Goal: Task Accomplishment & Management: Use online tool/utility

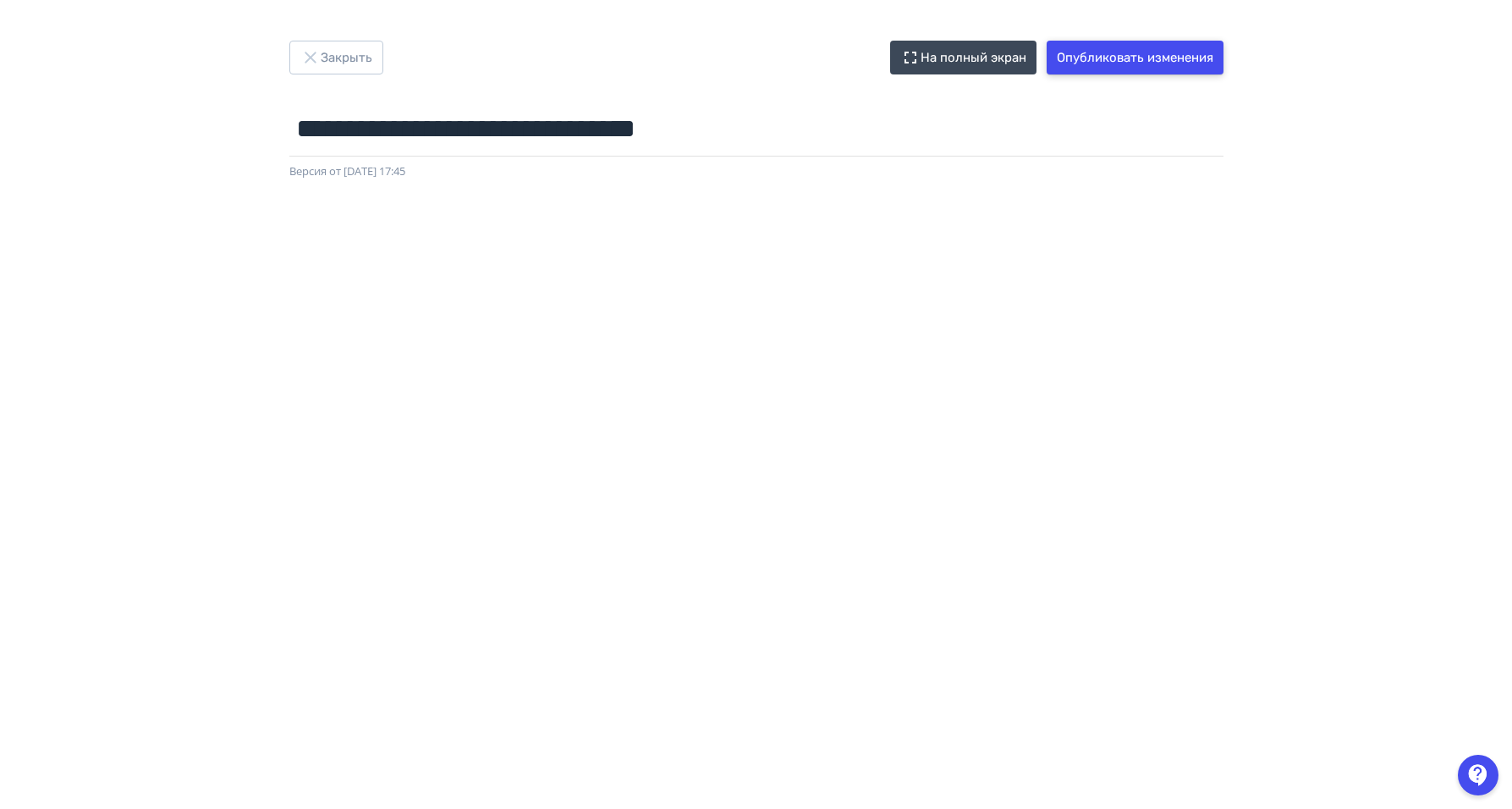
click at [1078, 45] on button "Опубликовать изменения" at bounding box center [1135, 57] width 177 height 34
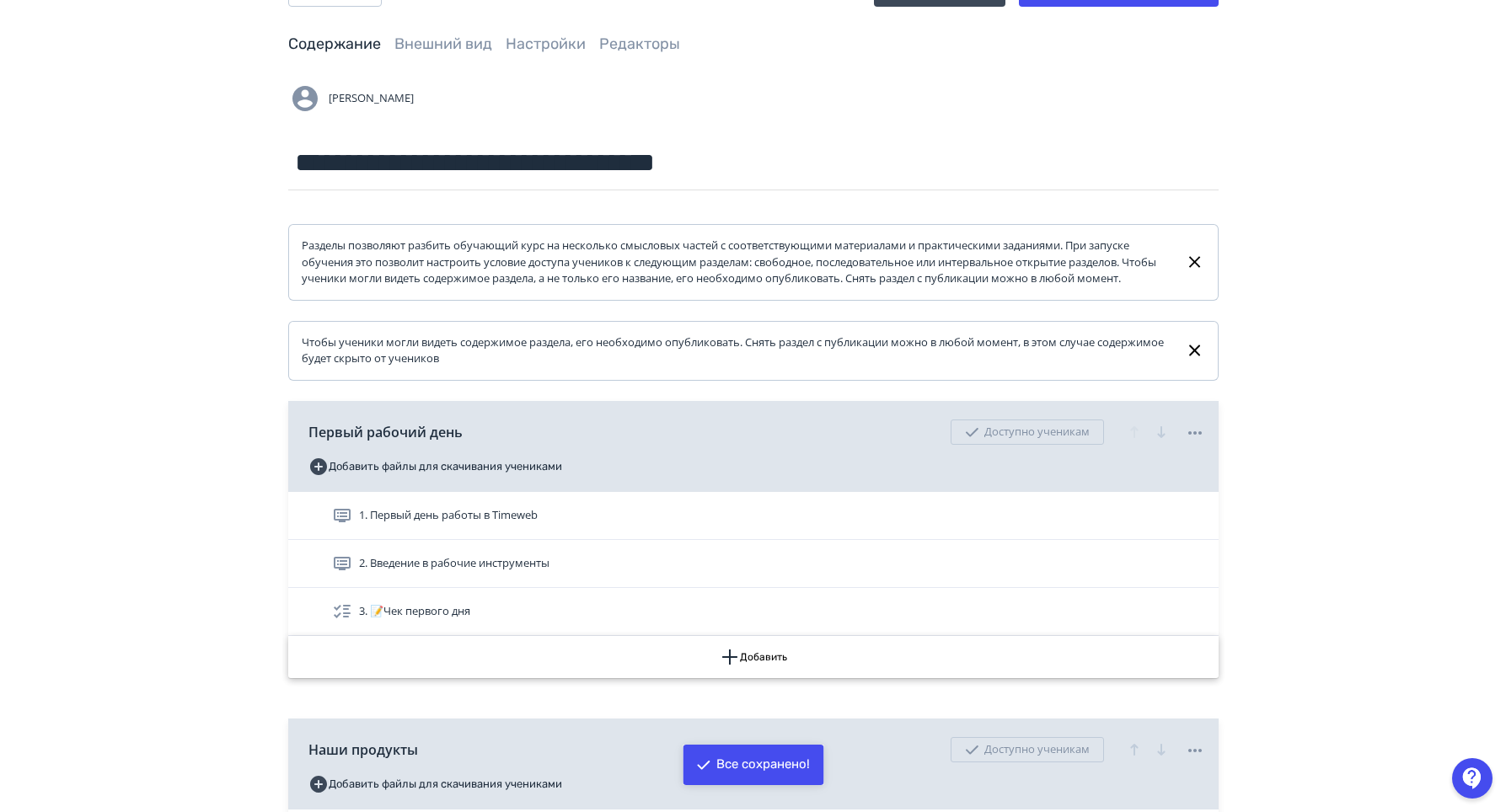
scroll to position [421, 0]
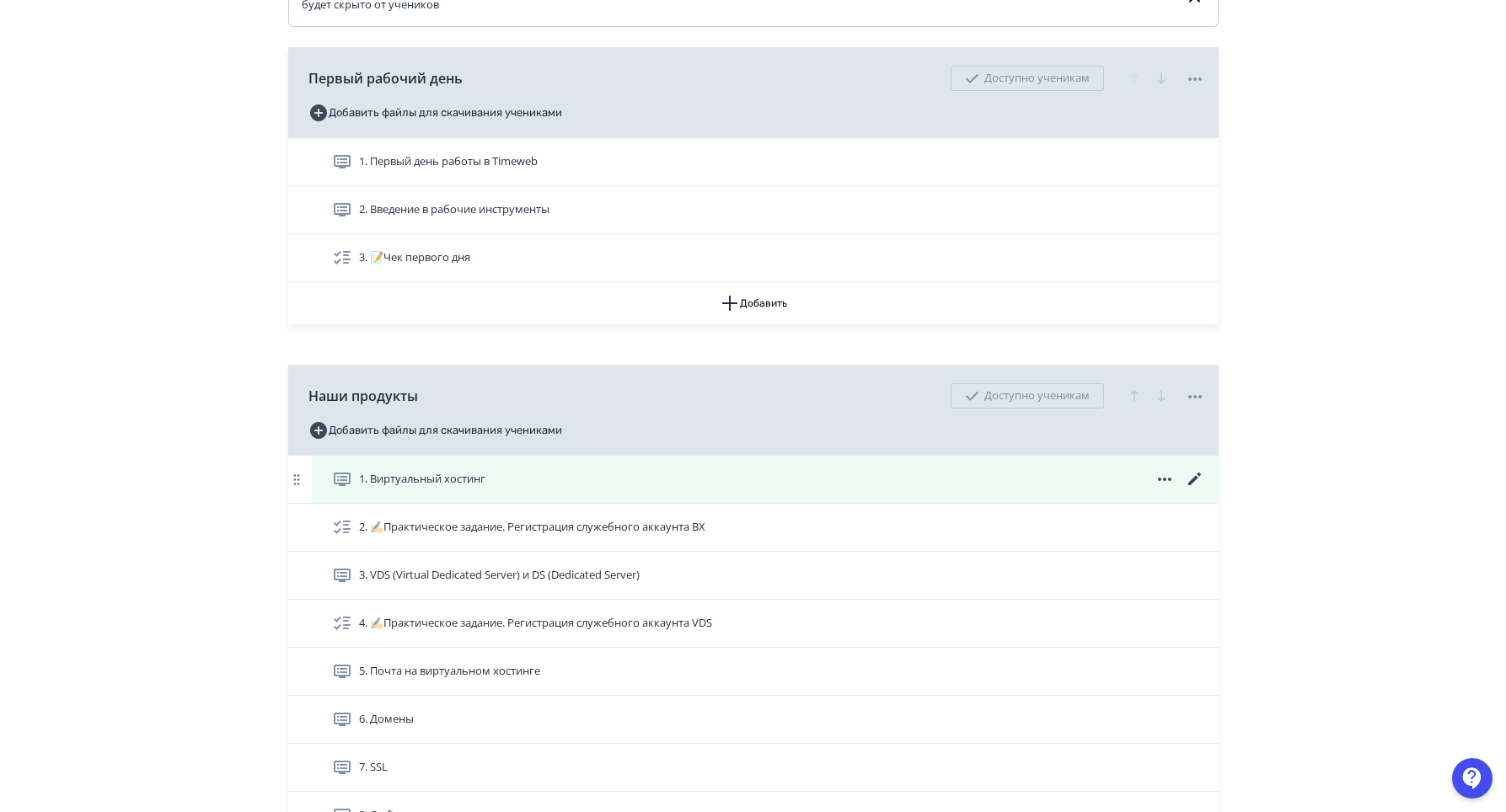
click at [1198, 485] on icon at bounding box center [1193, 479] width 12 height 12
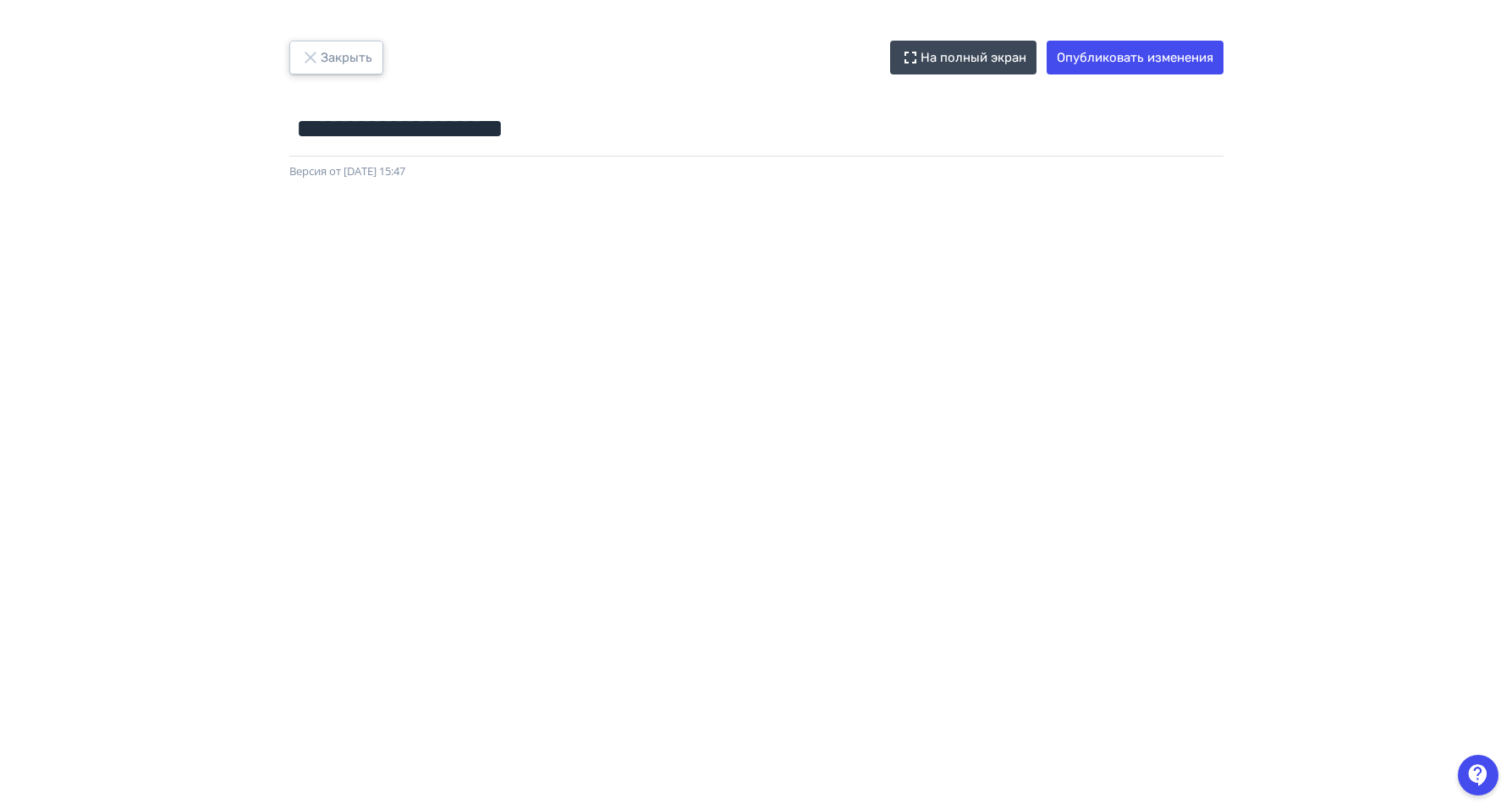
click at [350, 42] on button "Закрыть" at bounding box center [337, 57] width 94 height 34
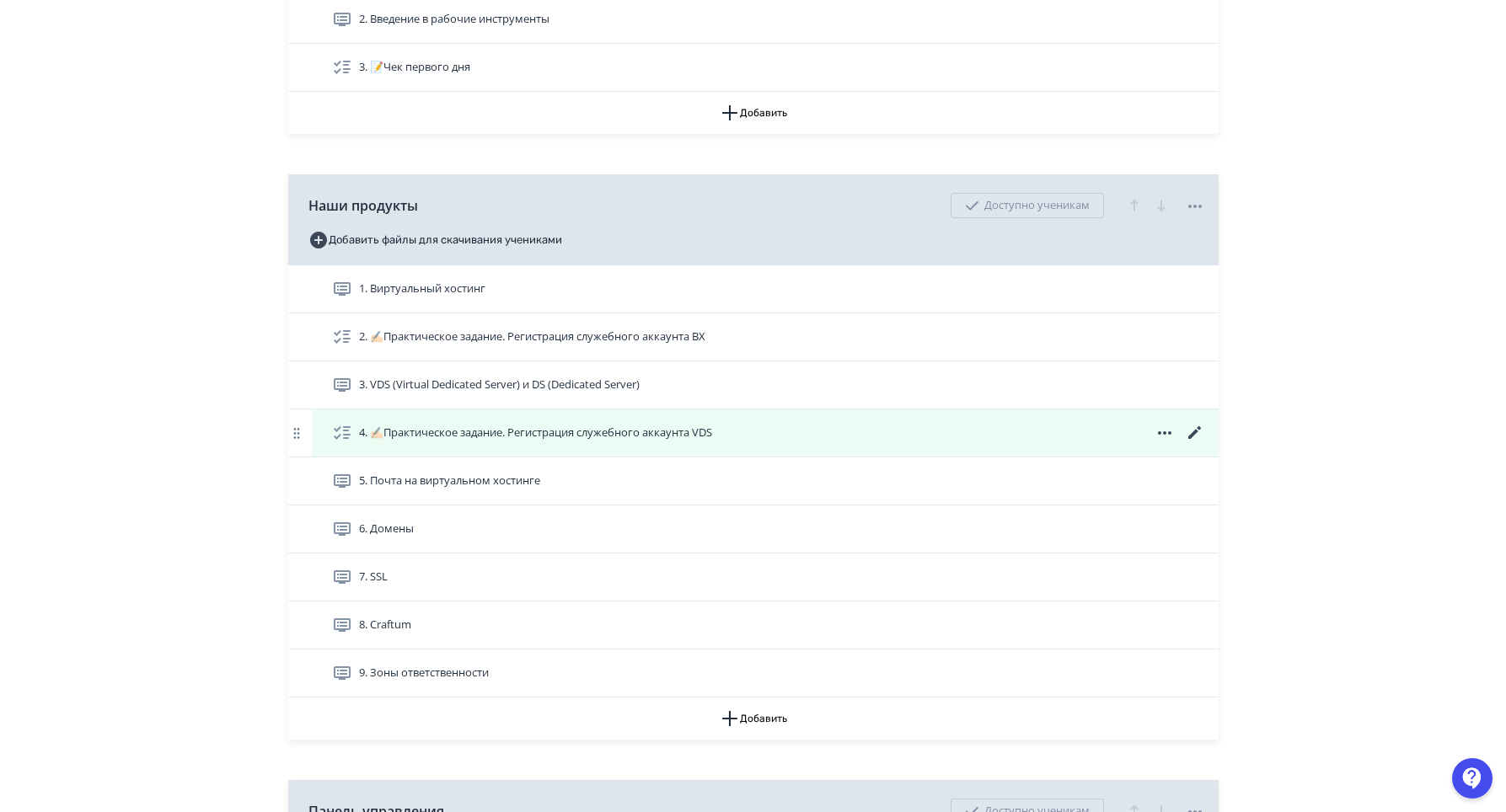
scroll to position [674, 0]
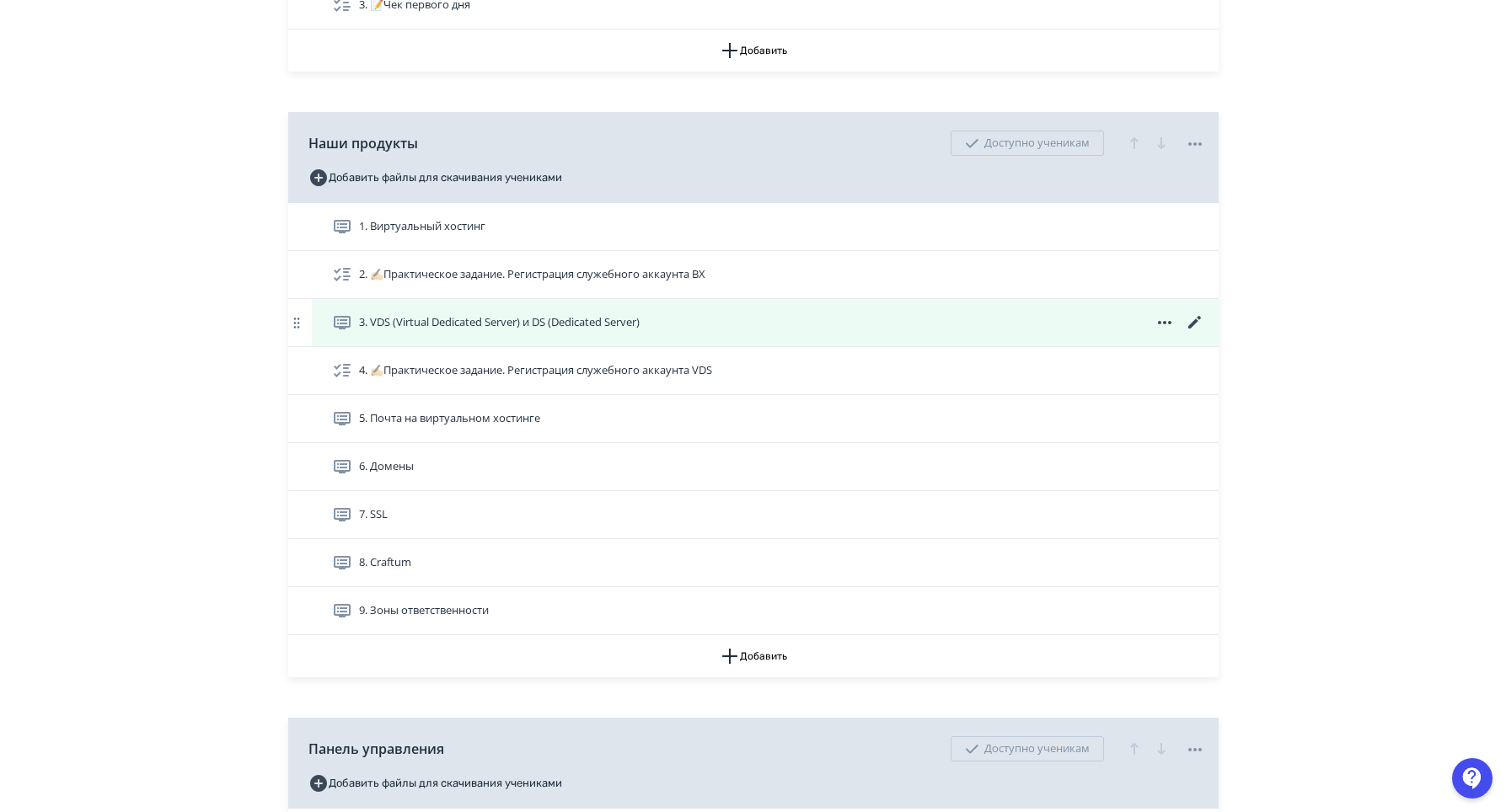
click at [1190, 332] on icon at bounding box center [1195, 323] width 21 height 21
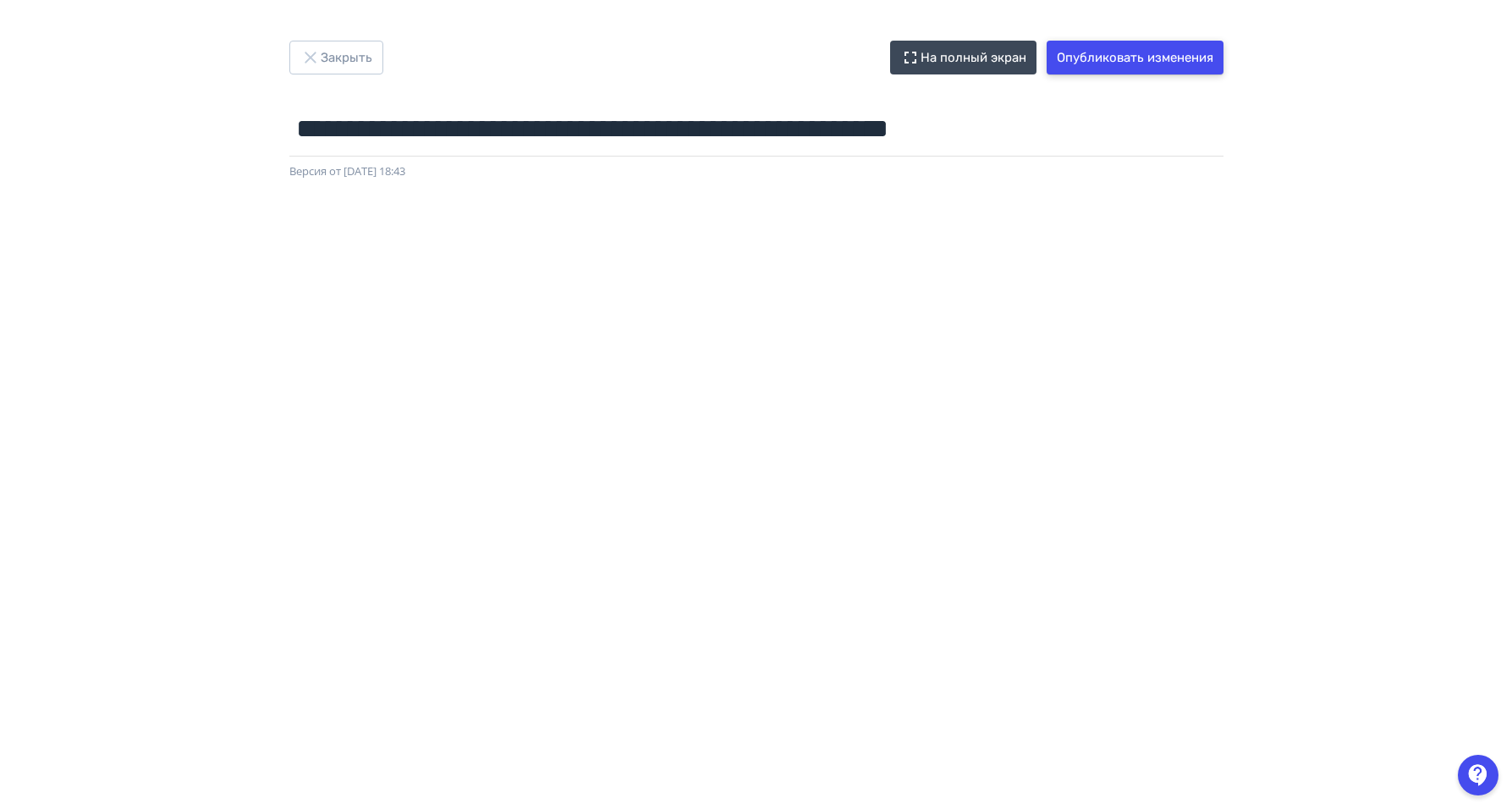
click at [1198, 53] on button "Опубликовать изменения" at bounding box center [1135, 57] width 177 height 34
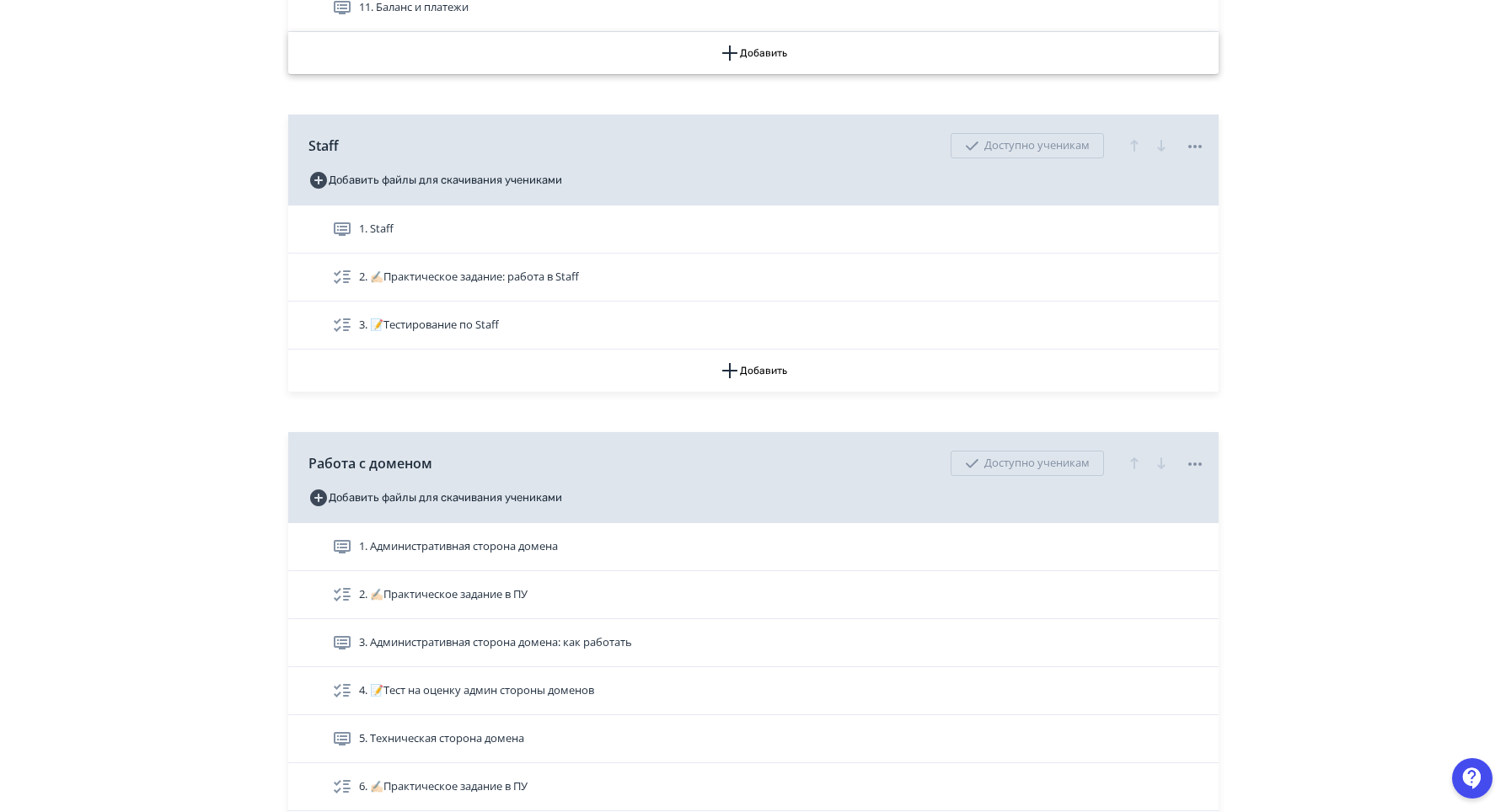
scroll to position [2192, 0]
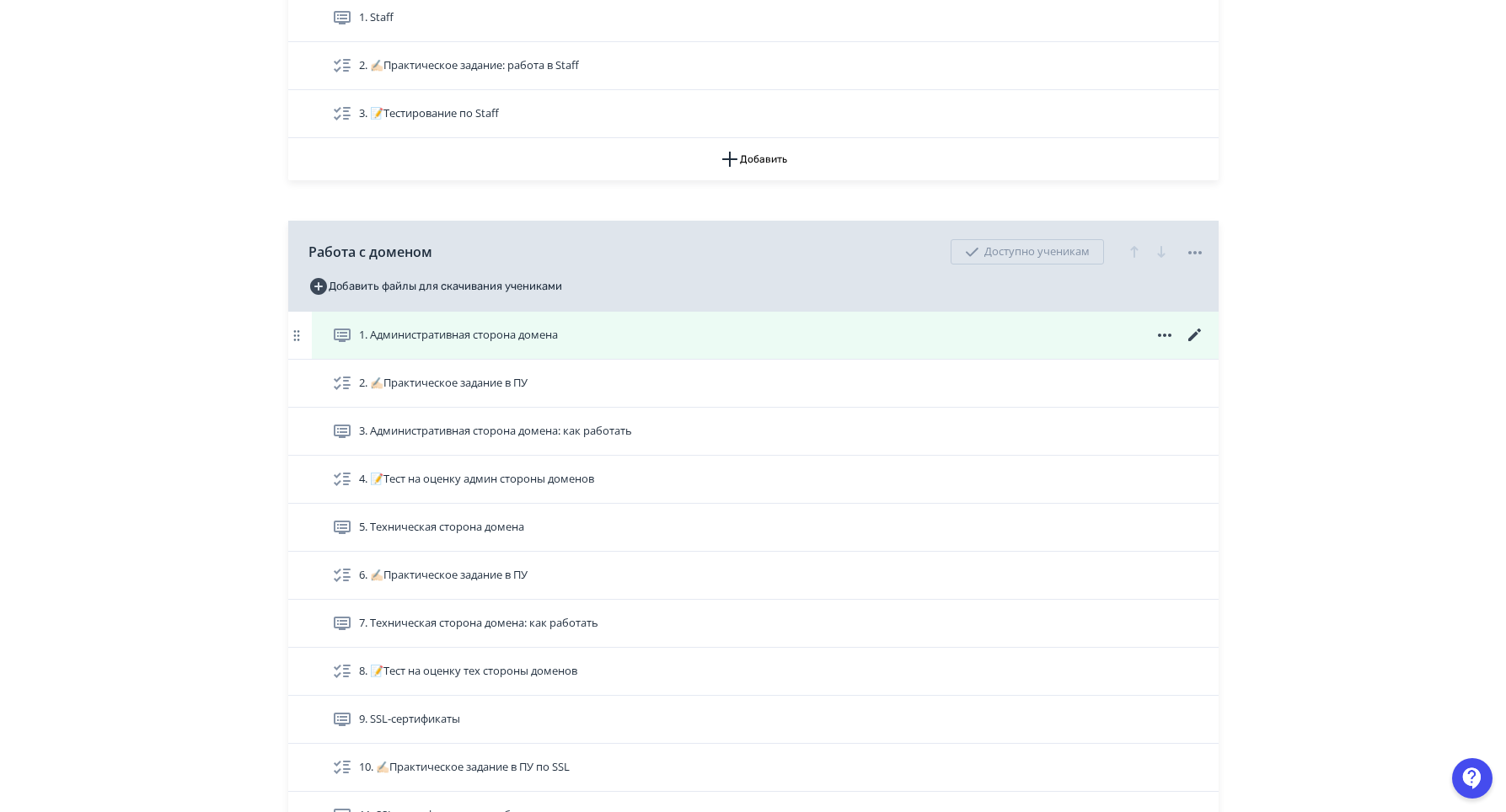
click at [1188, 346] on icon at bounding box center [1195, 335] width 21 height 21
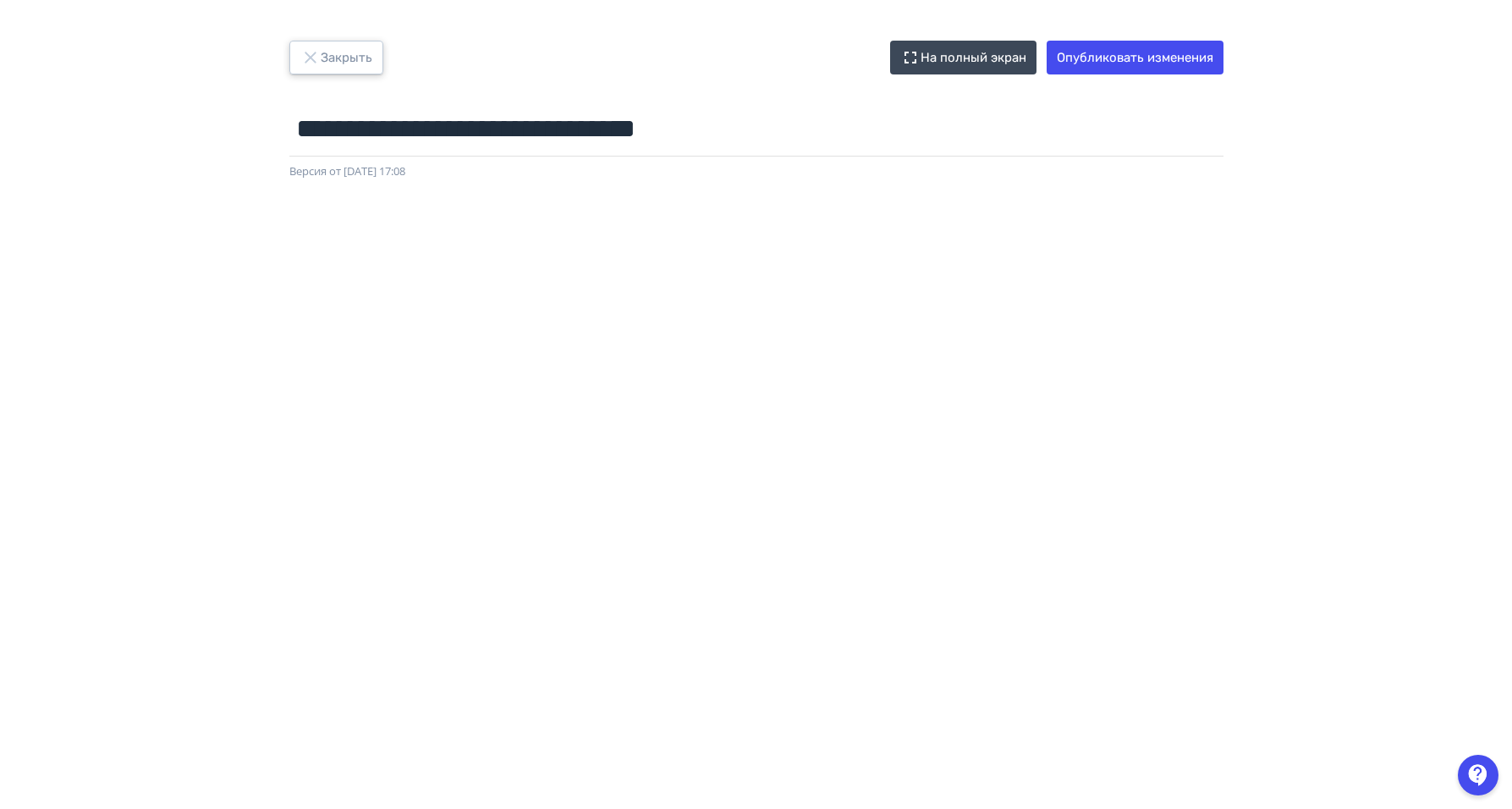
click at [316, 52] on icon "button" at bounding box center [310, 57] width 21 height 21
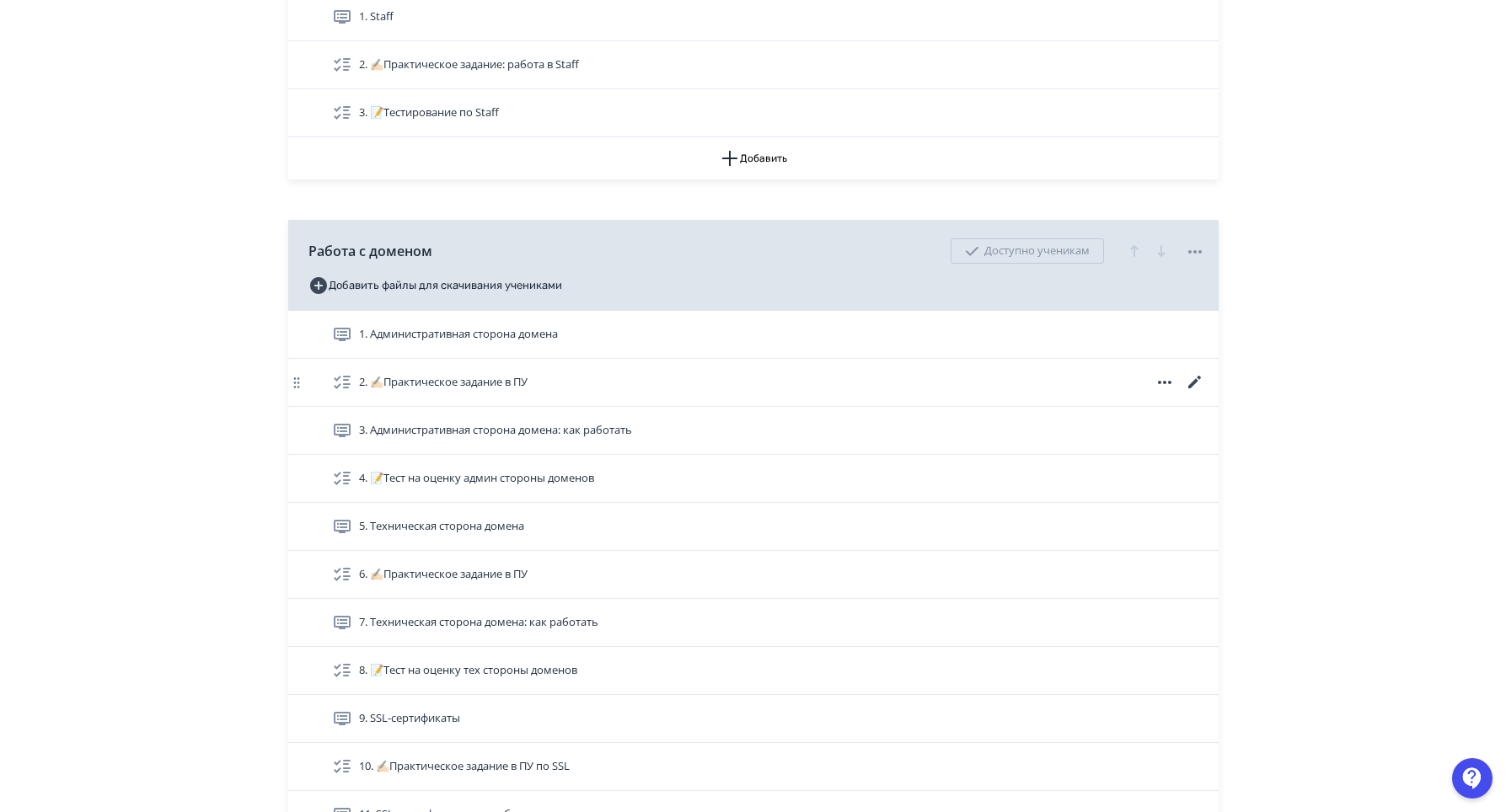
scroll to position [2192, 0]
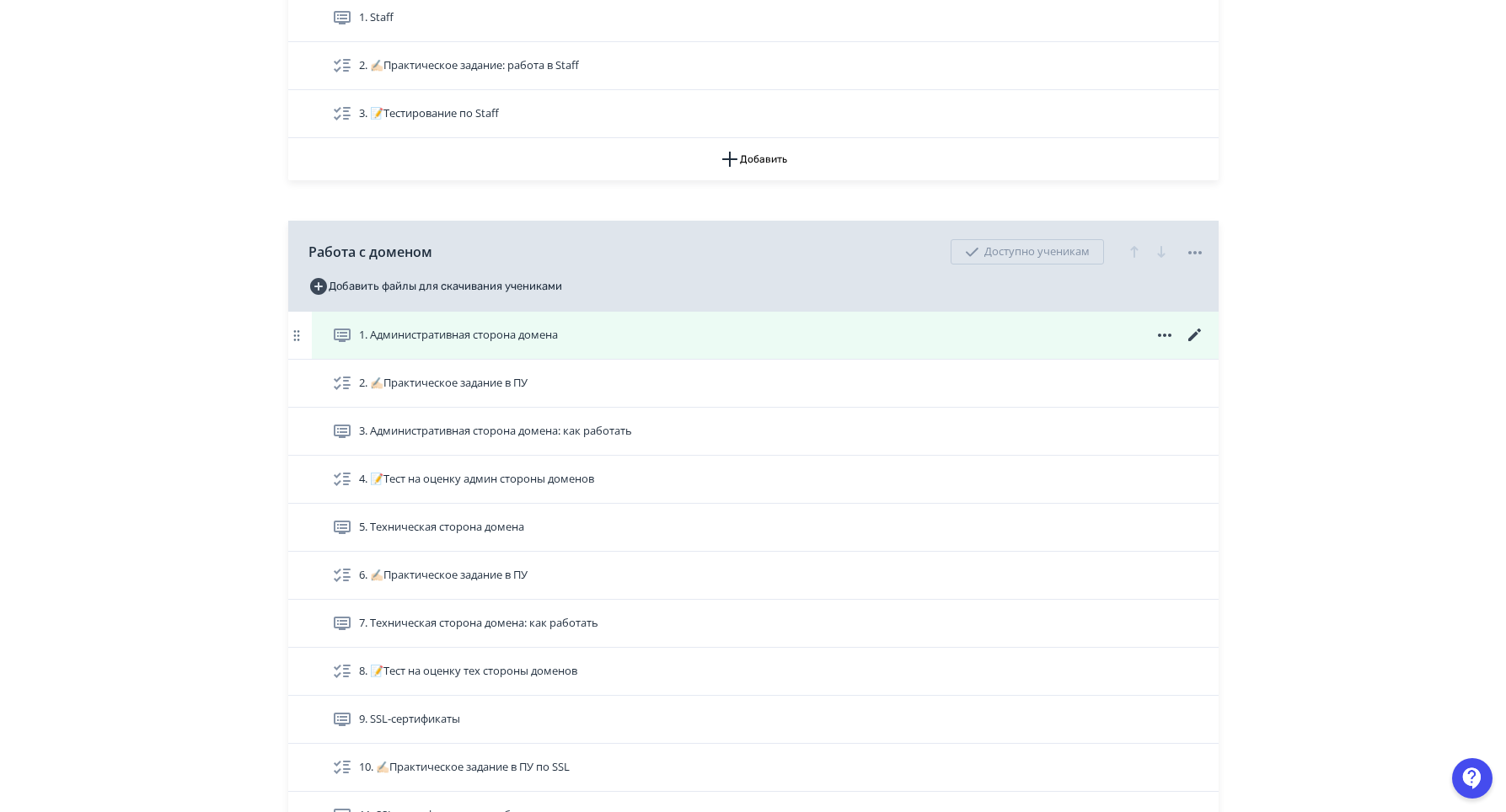
click at [1199, 346] on icon at bounding box center [1195, 335] width 21 height 21
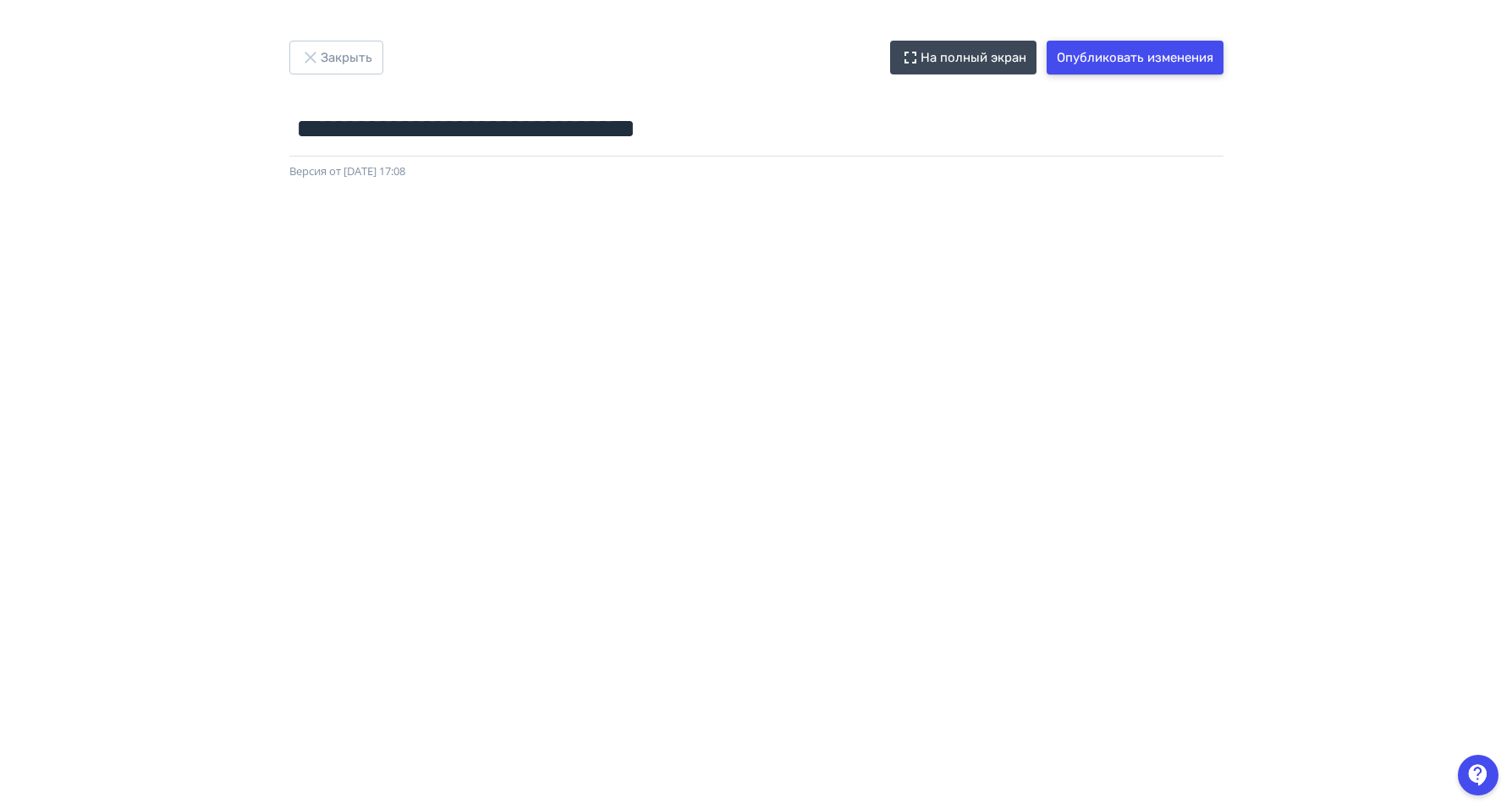
click at [1130, 58] on button "Опубликовать изменения" at bounding box center [1135, 57] width 177 height 34
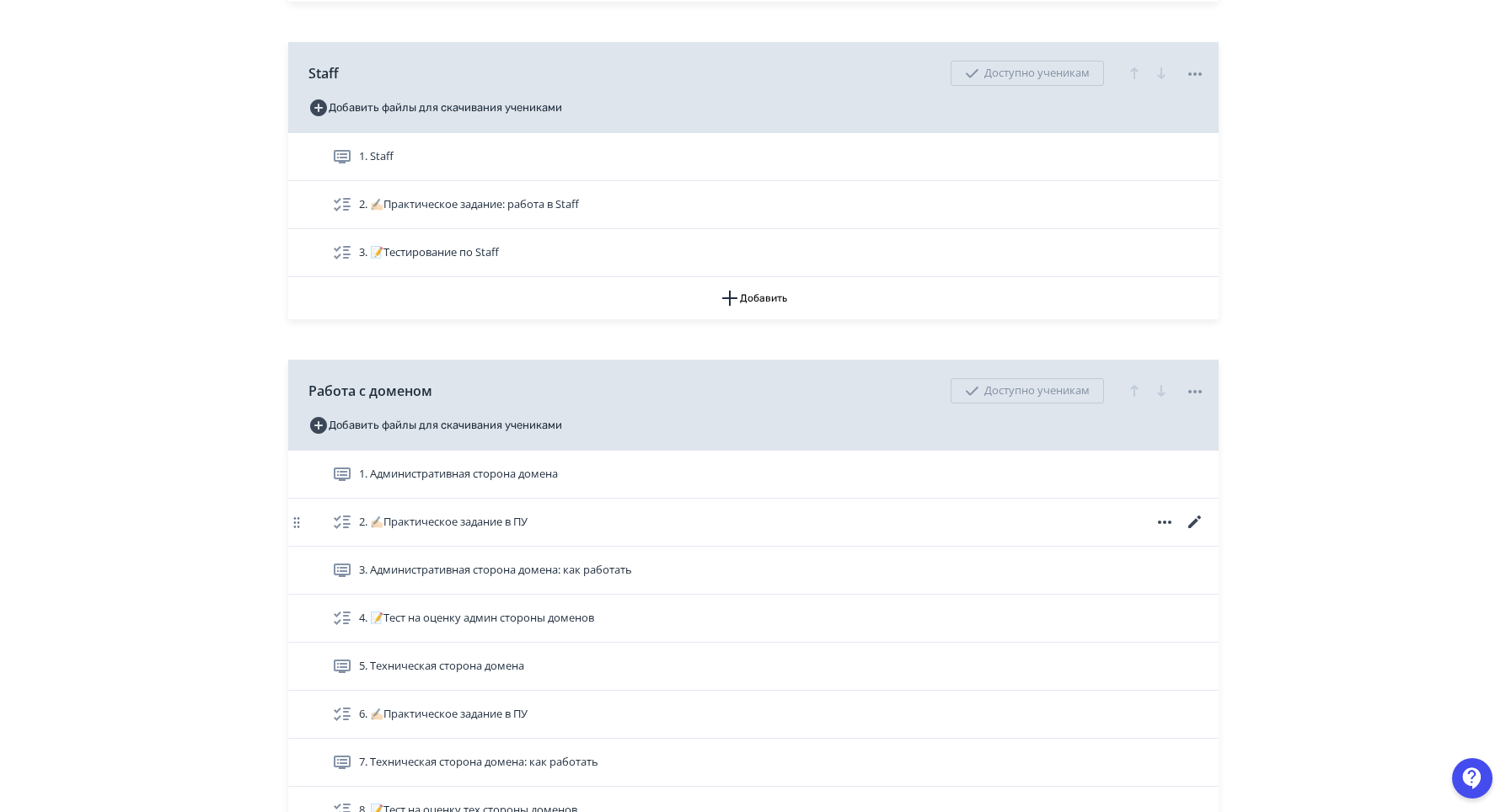
scroll to position [2275, 0]
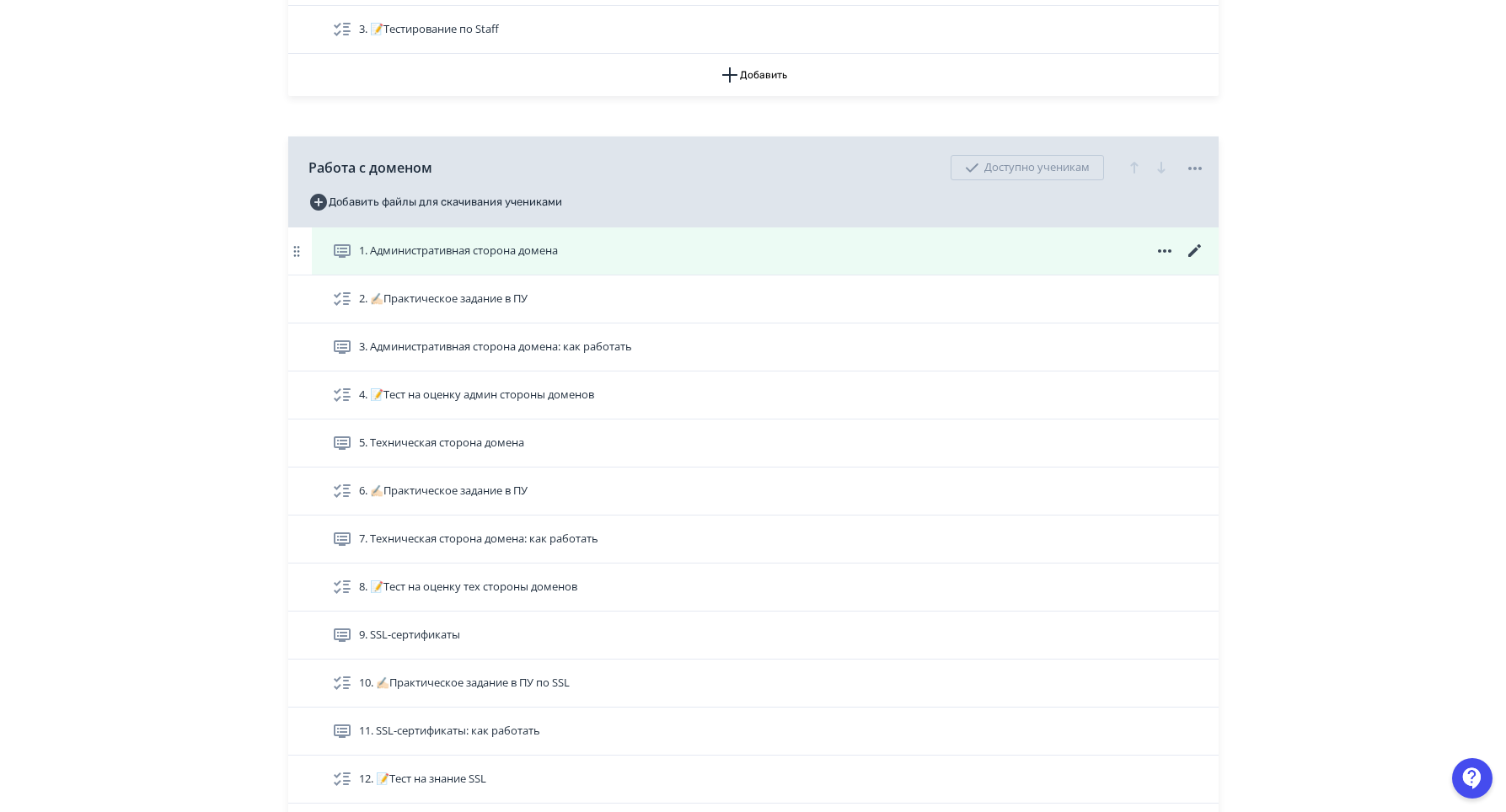
click at [515, 258] on span "1. Административная сторона домена" at bounding box center [449, 251] width 232 height 21
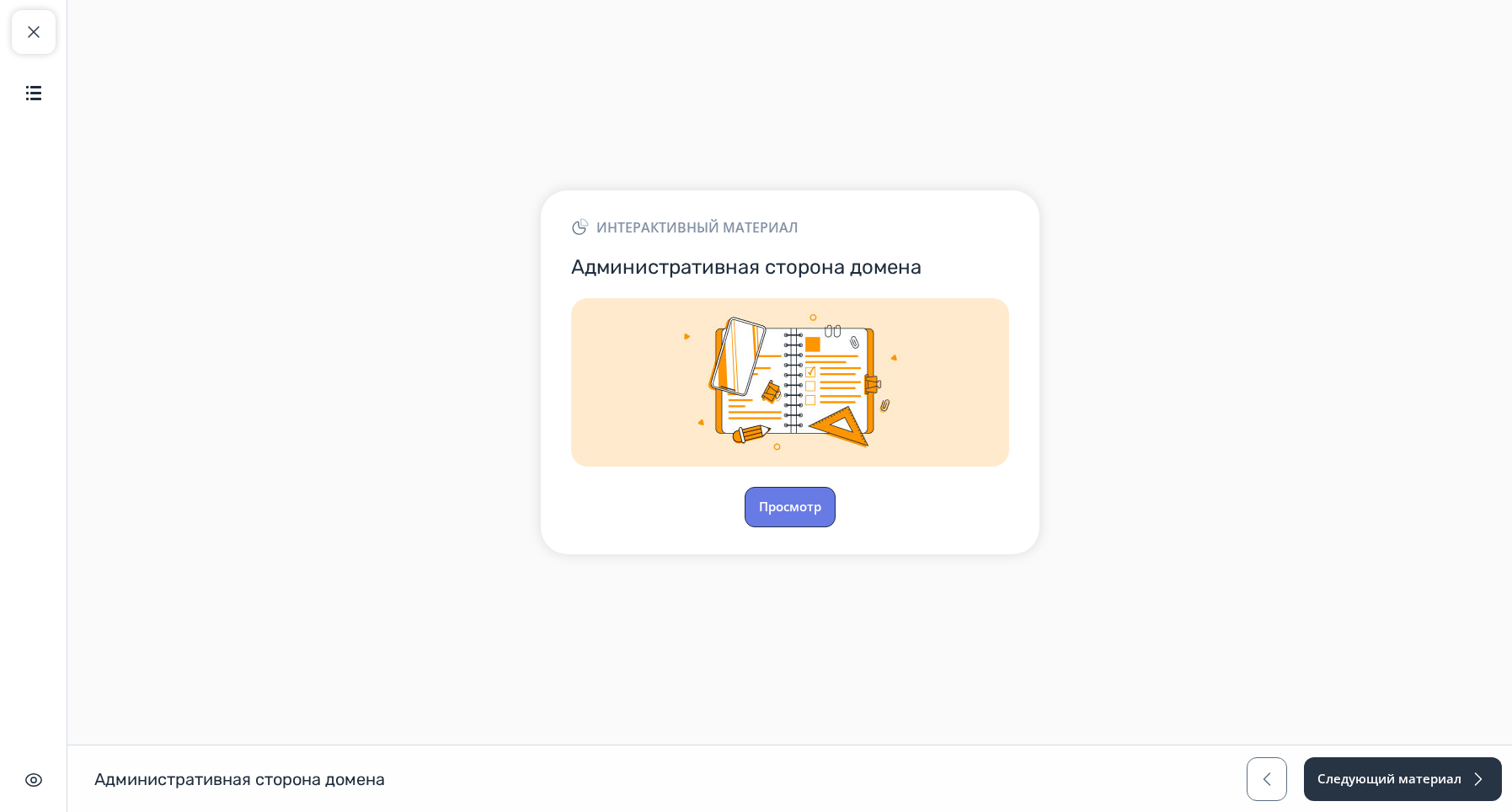
click at [795, 509] on button "Просмотр" at bounding box center [789, 507] width 91 height 40
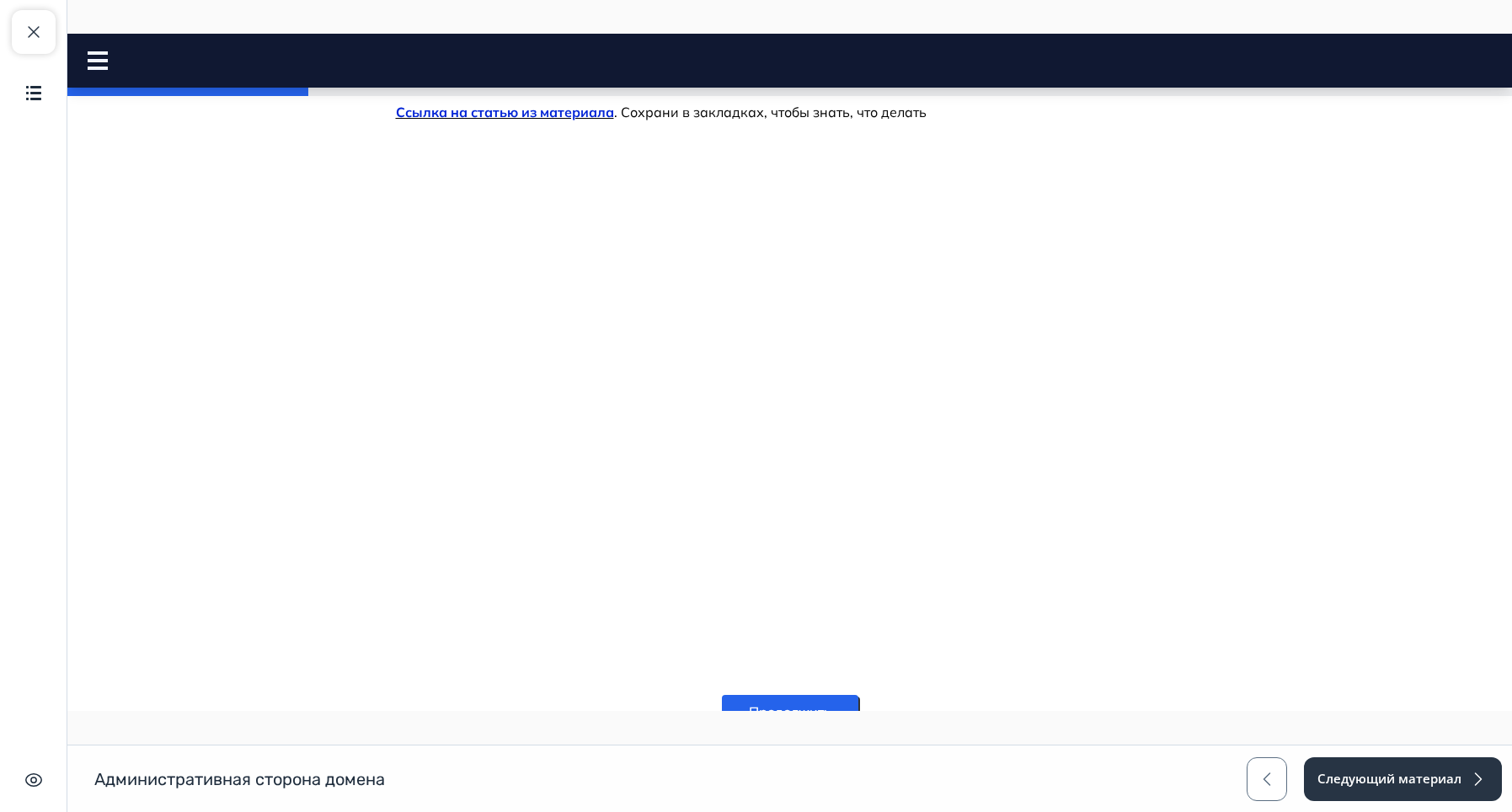
scroll to position [524, 0]
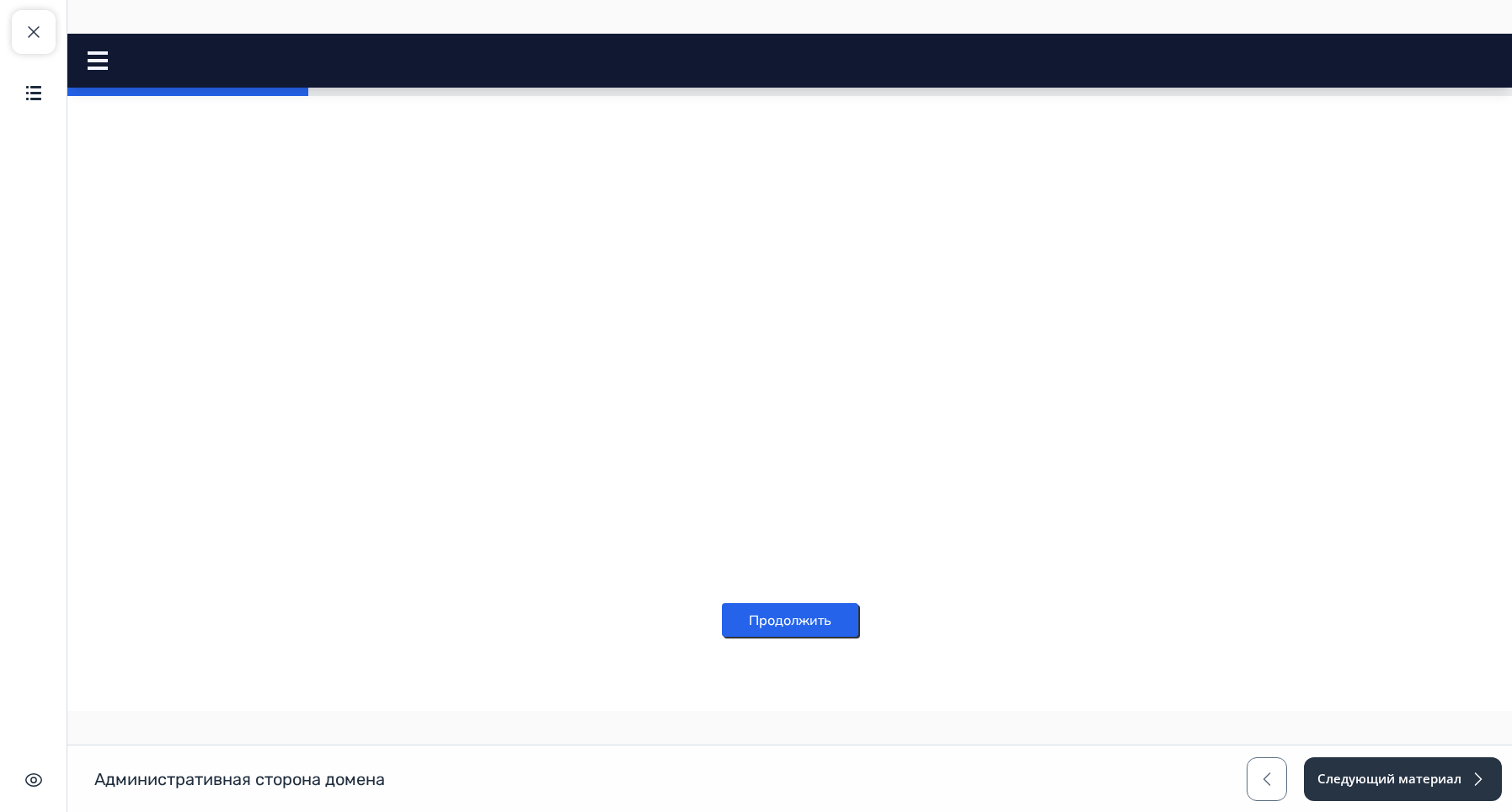
click at [776, 629] on button "Продолжить" at bounding box center [790, 620] width 137 height 34
click at [810, 627] on button "Продолжить" at bounding box center [790, 620] width 137 height 34
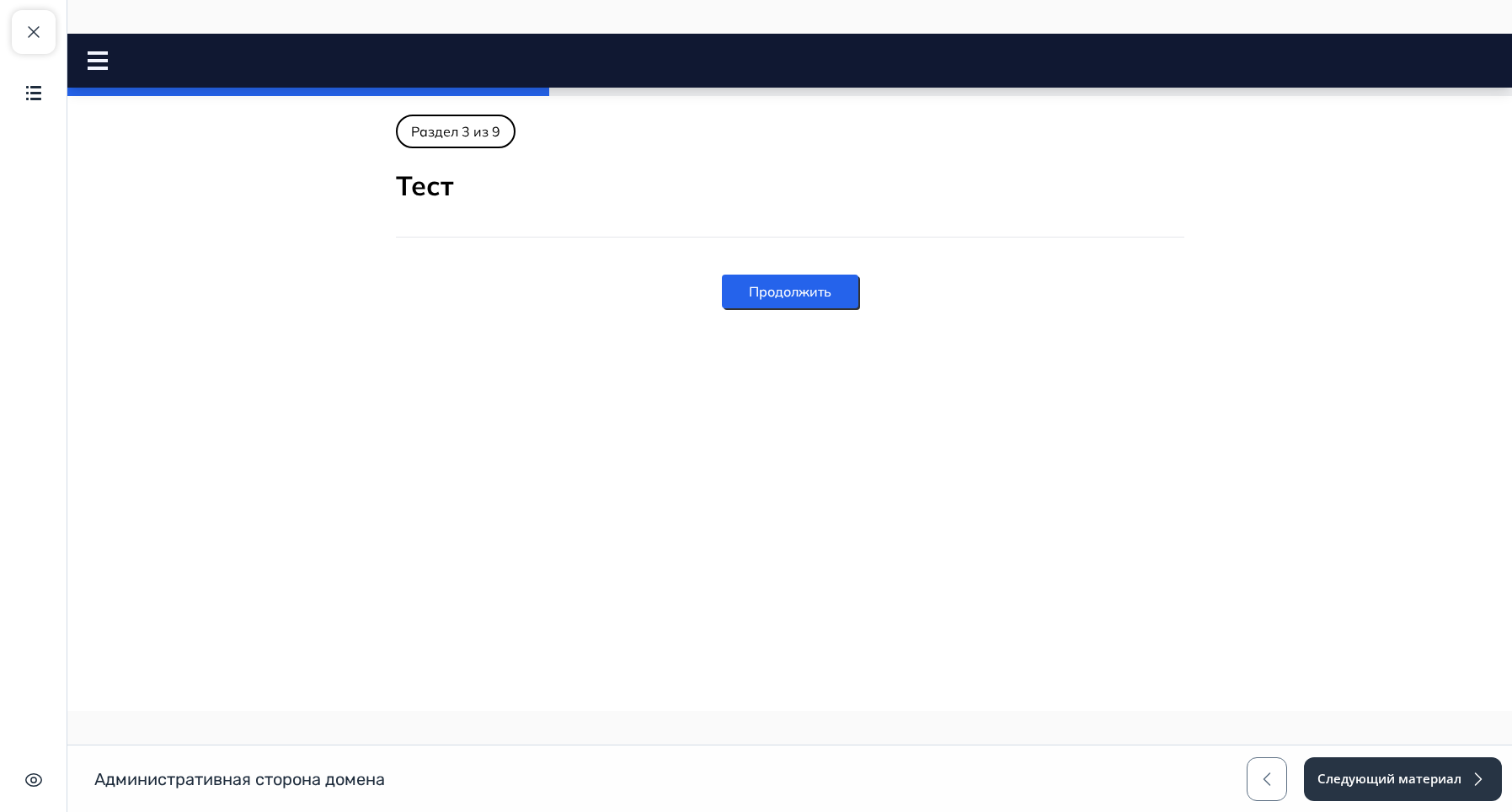
drag, startPoint x: 728, startPoint y: 280, endPoint x: 778, endPoint y: 293, distance: 51.7
click at [729, 280] on button "Продолжить" at bounding box center [790, 291] width 137 height 34
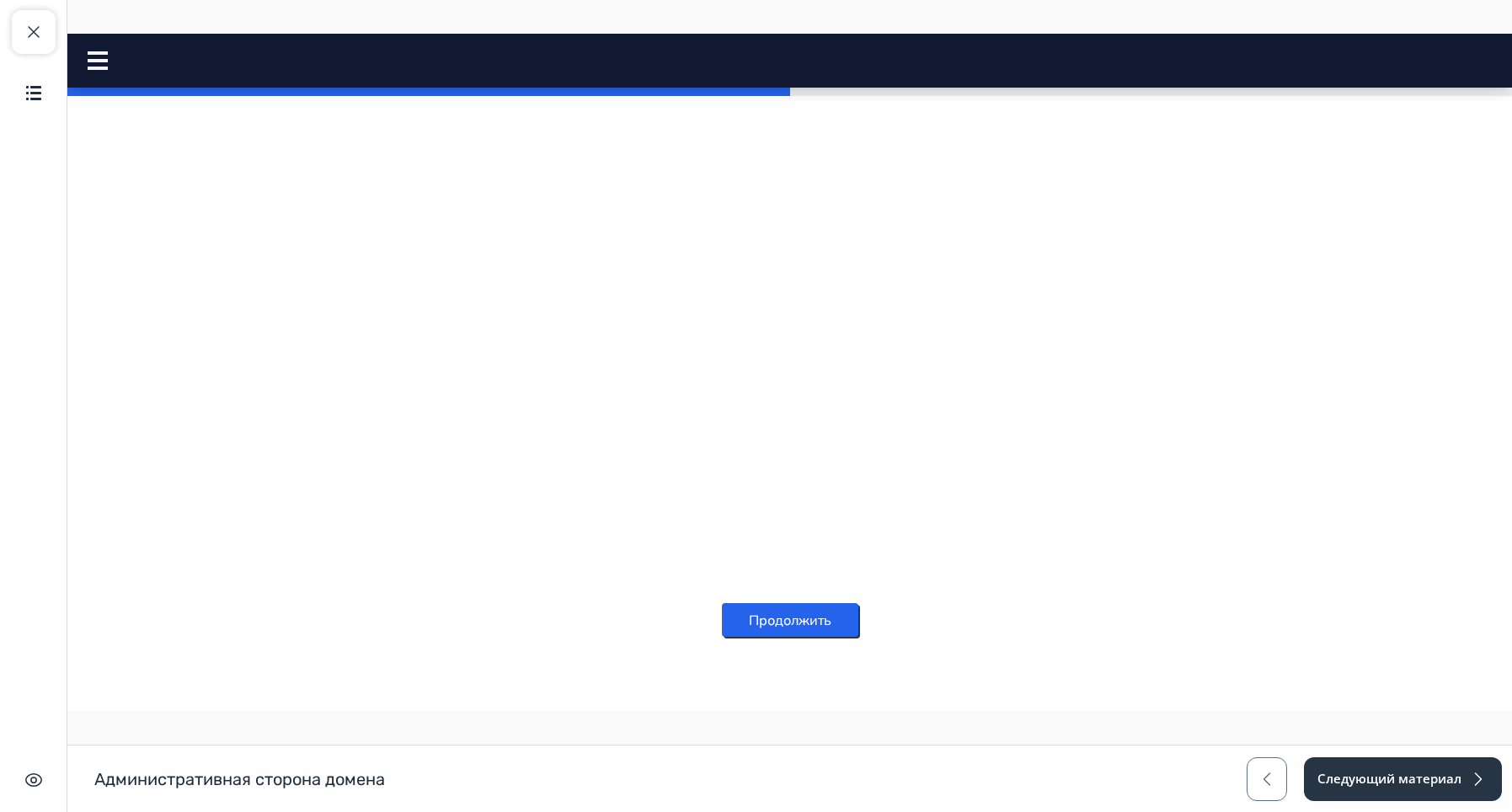
click at [794, 642] on div "Продолжить" at bounding box center [790, 620] width 137 height 74
click at [792, 633] on button "Продолжить" at bounding box center [790, 620] width 137 height 34
click at [773, 629] on button "Продолжить" at bounding box center [790, 620] width 137 height 34
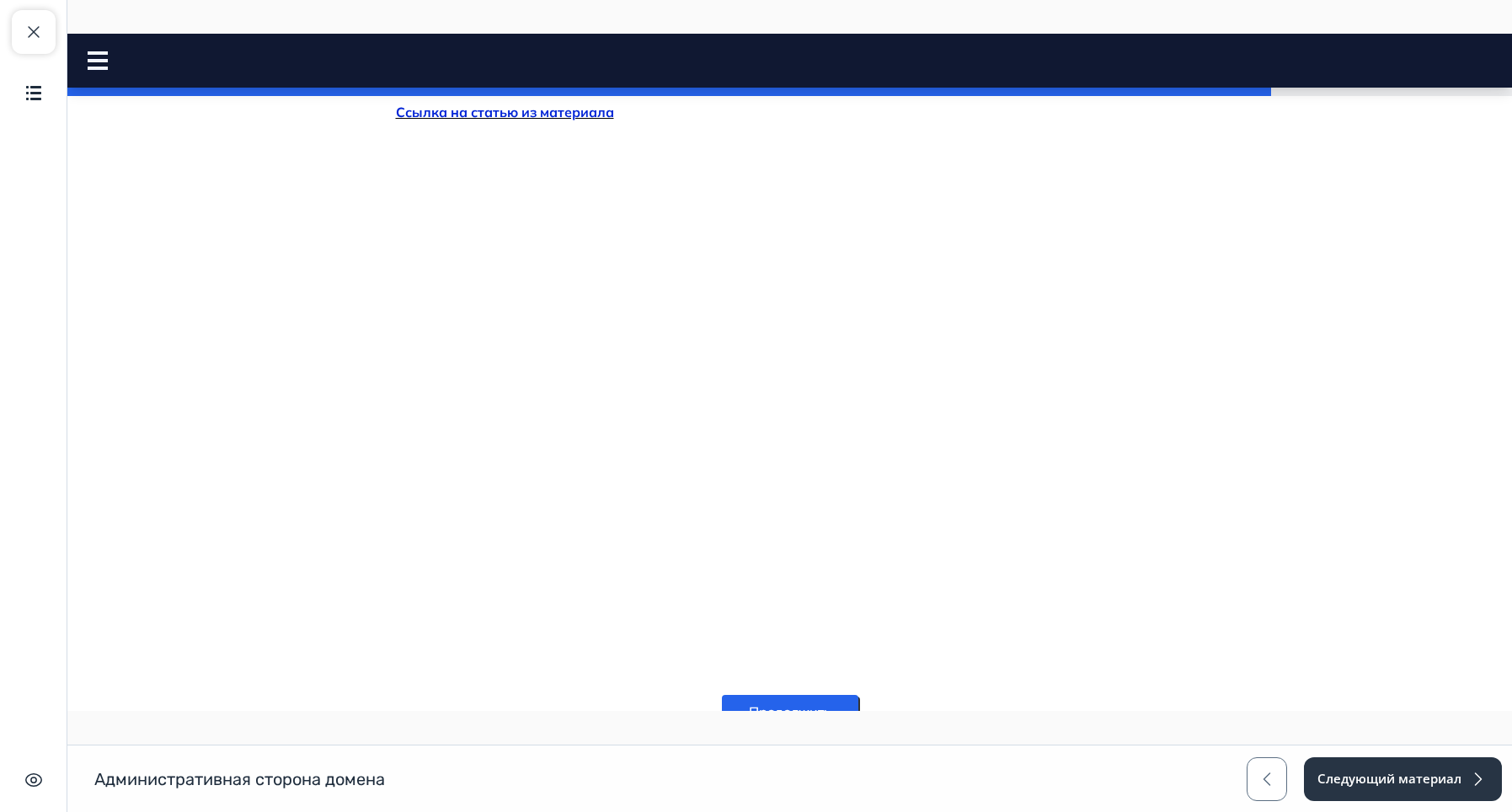
scroll to position [244, 0]
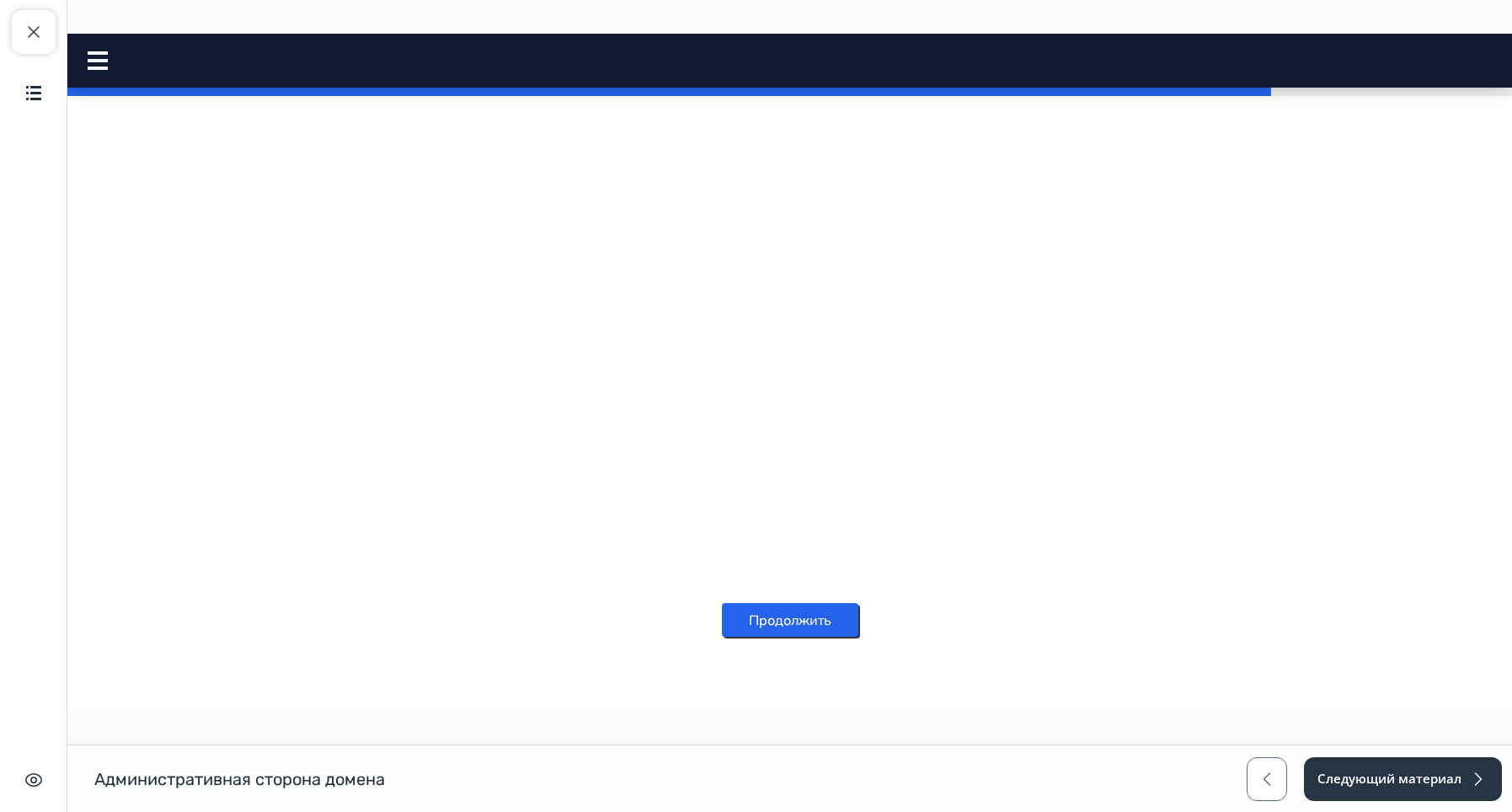
click at [770, 611] on button "Продолжить" at bounding box center [790, 620] width 137 height 34
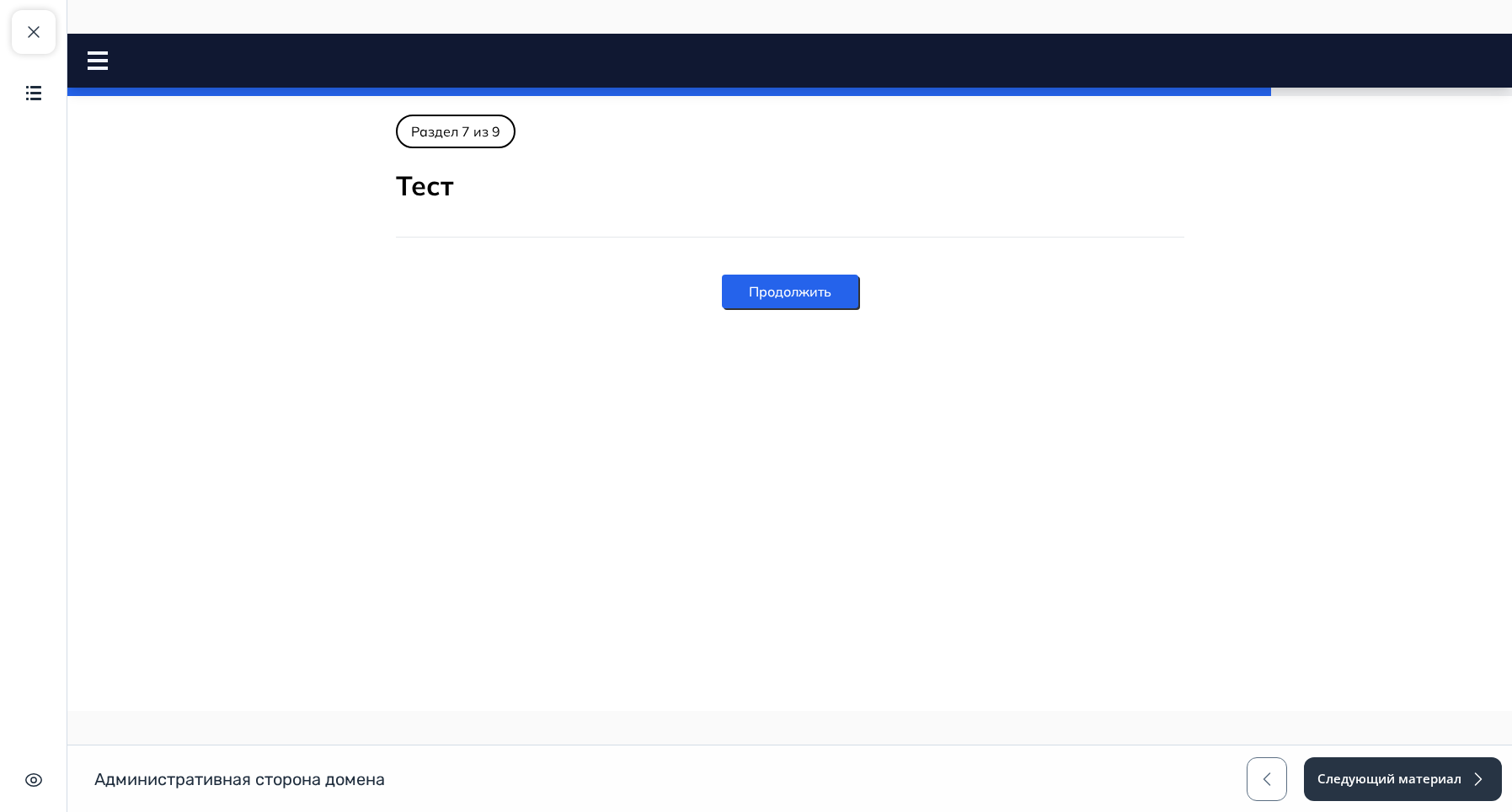
click at [815, 302] on button "Продолжить" at bounding box center [790, 291] width 137 height 34
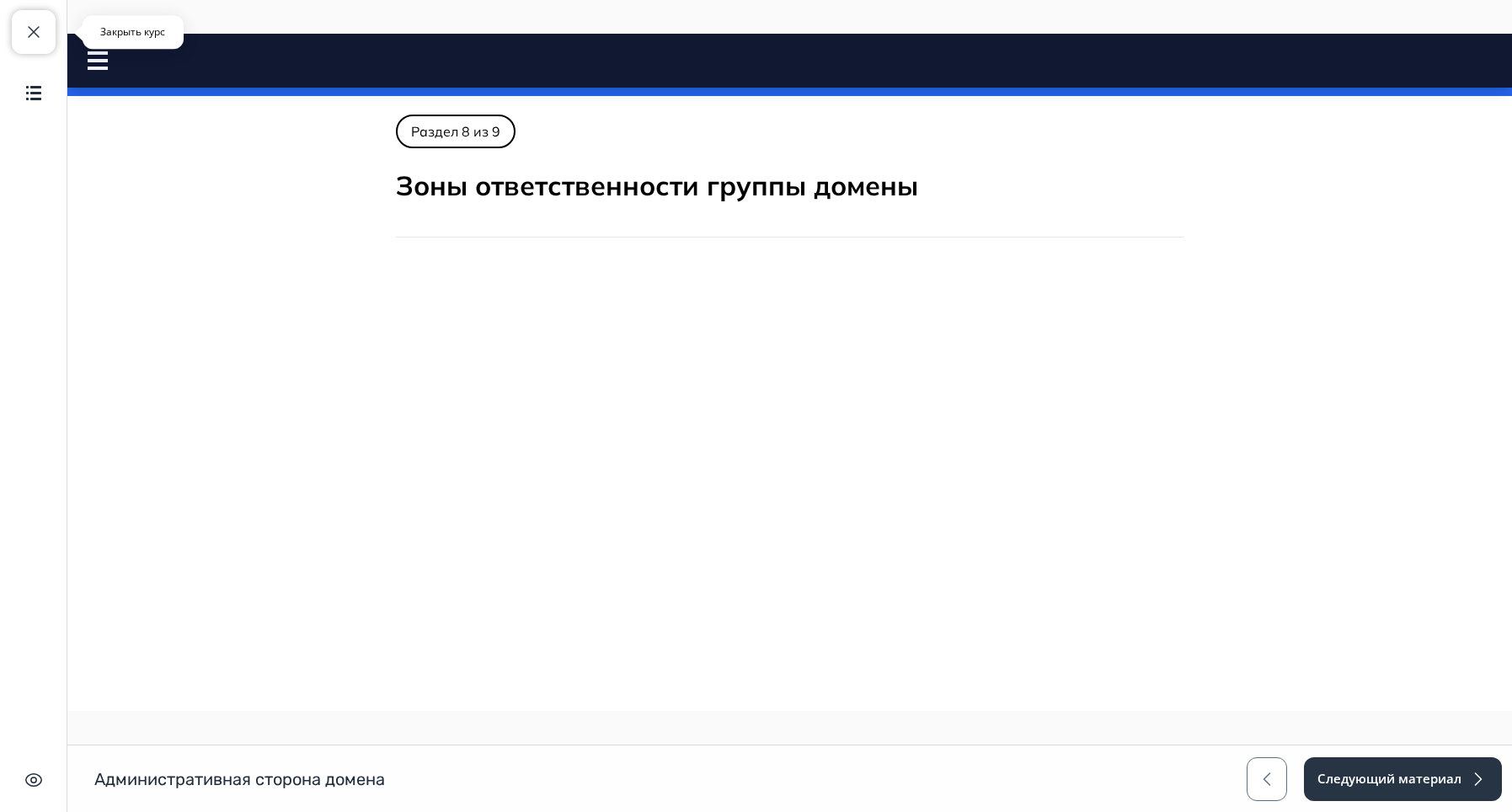
click at [21, 28] on button "Закрыть курс" at bounding box center [34, 32] width 44 height 44
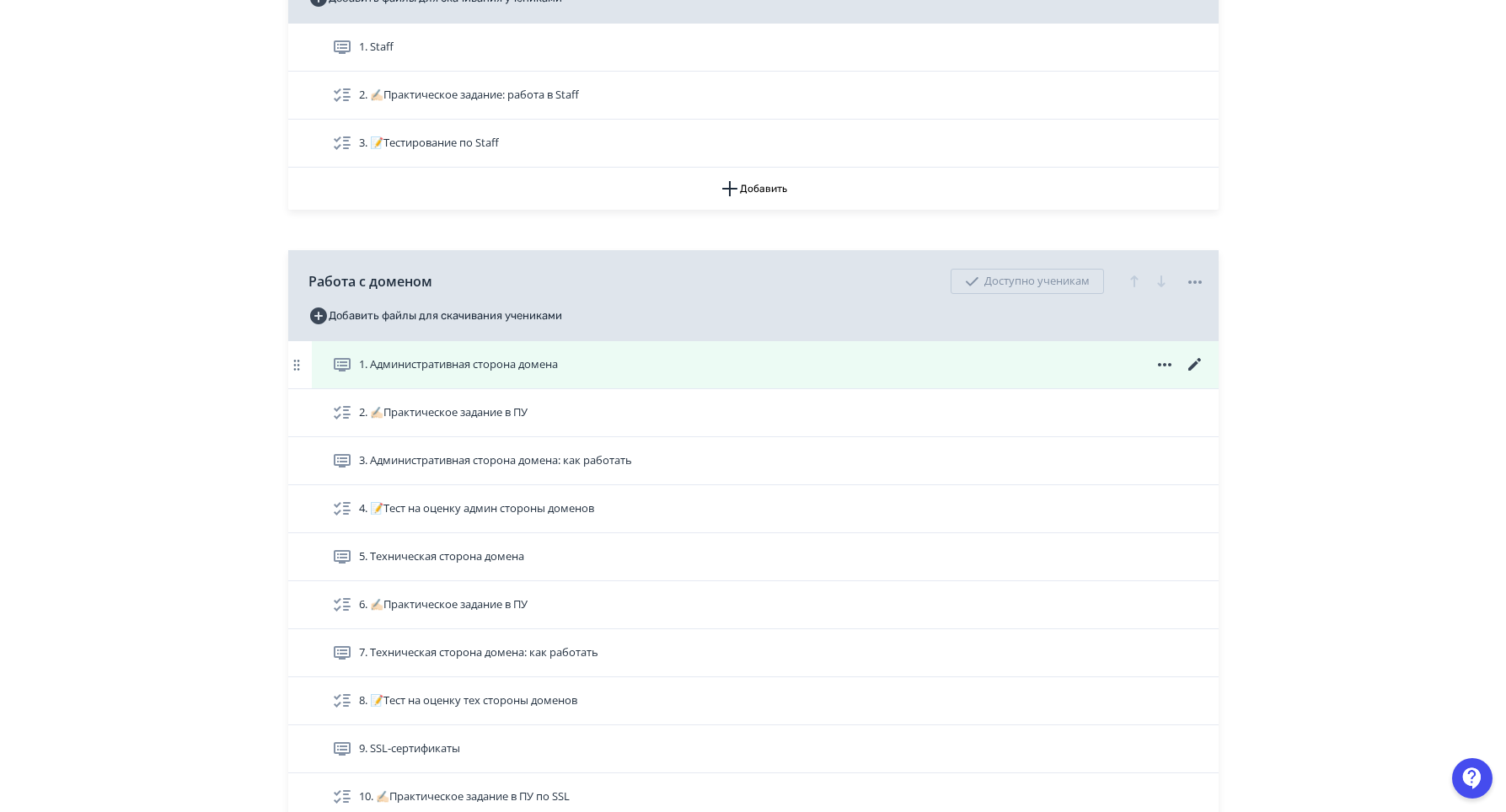
scroll to position [2192, 0]
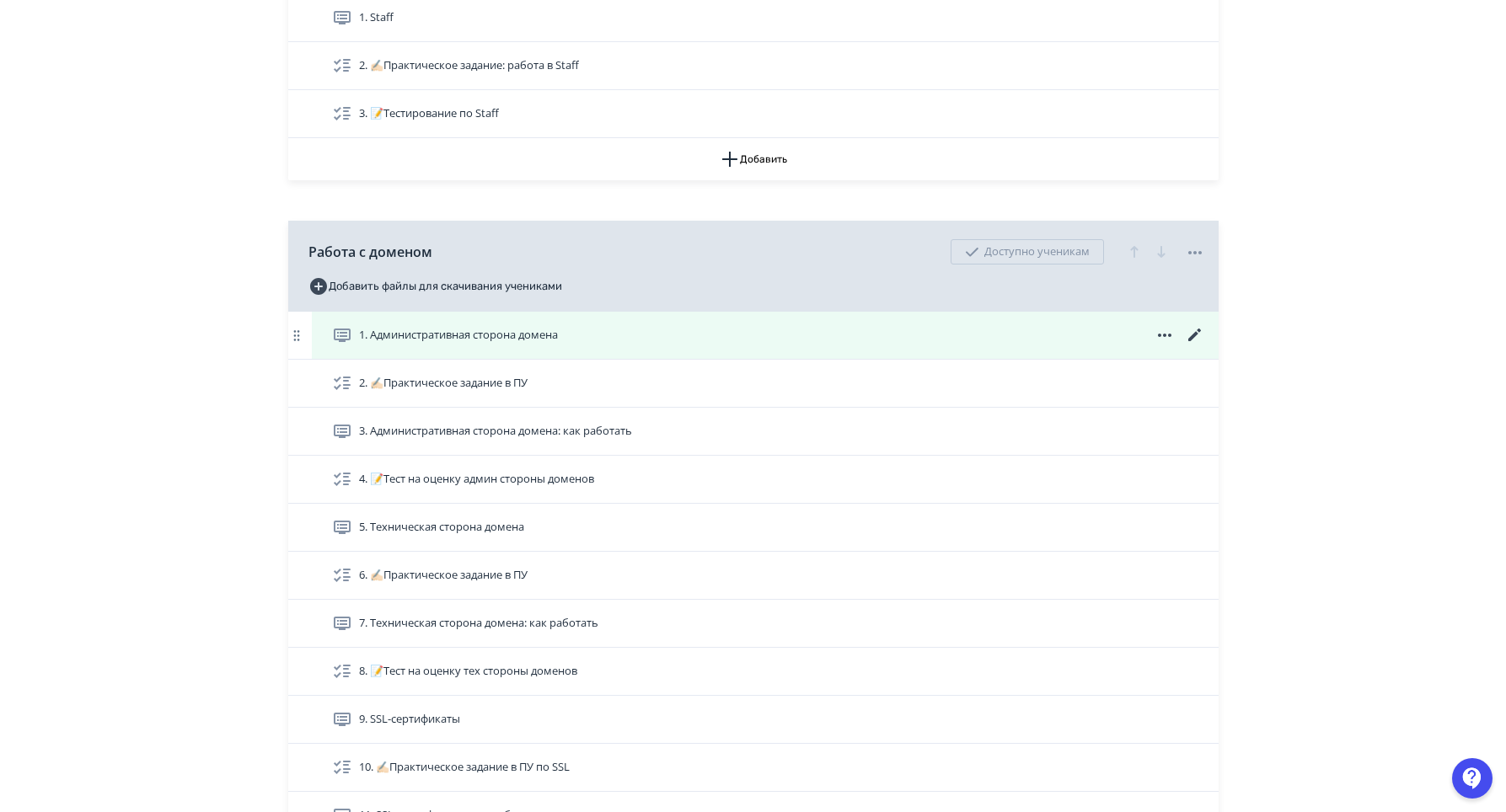
click at [1191, 346] on icon at bounding box center [1195, 335] width 21 height 21
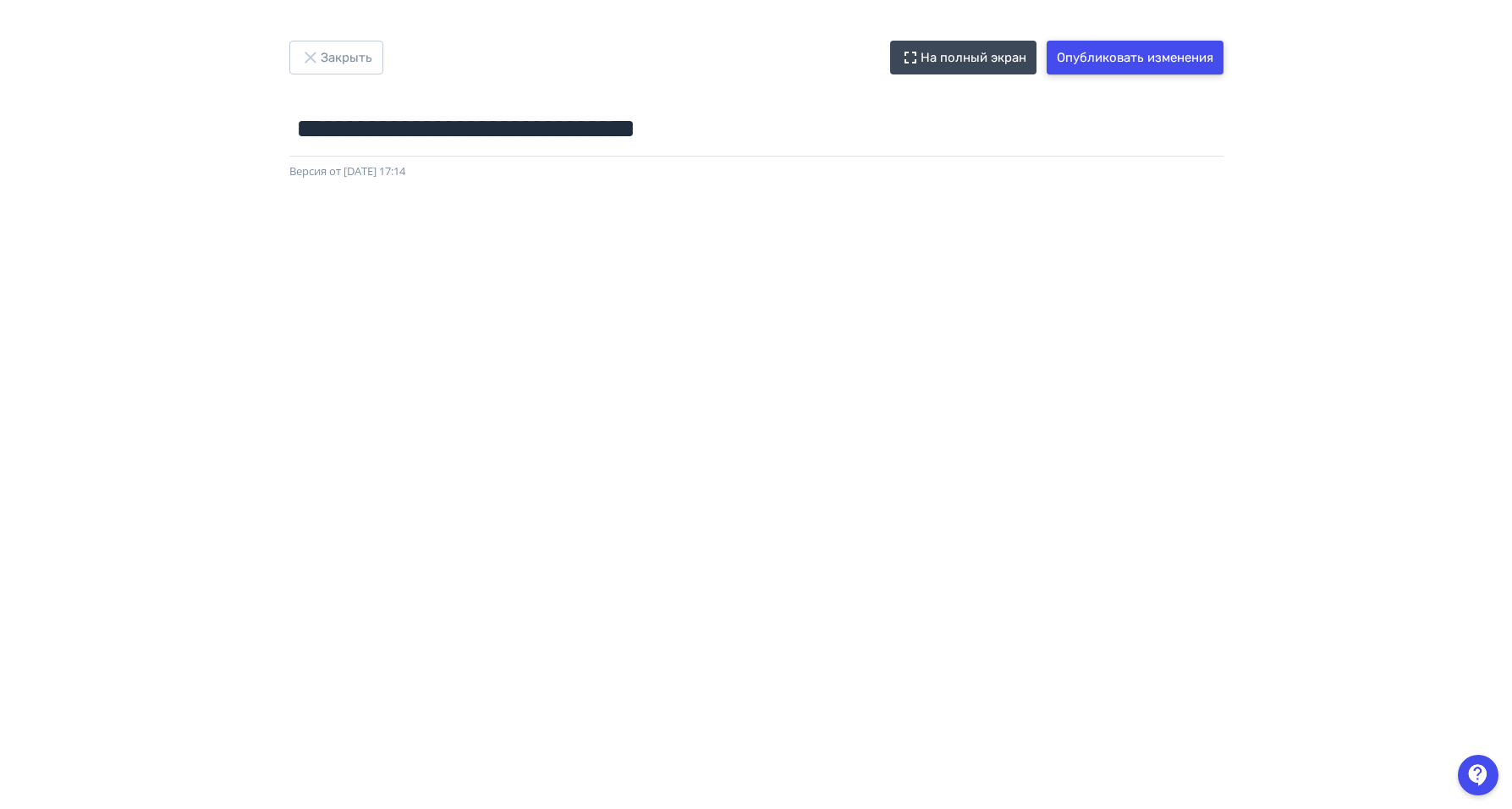
click at [1142, 59] on button "Опубликовать изменения" at bounding box center [1135, 57] width 177 height 34
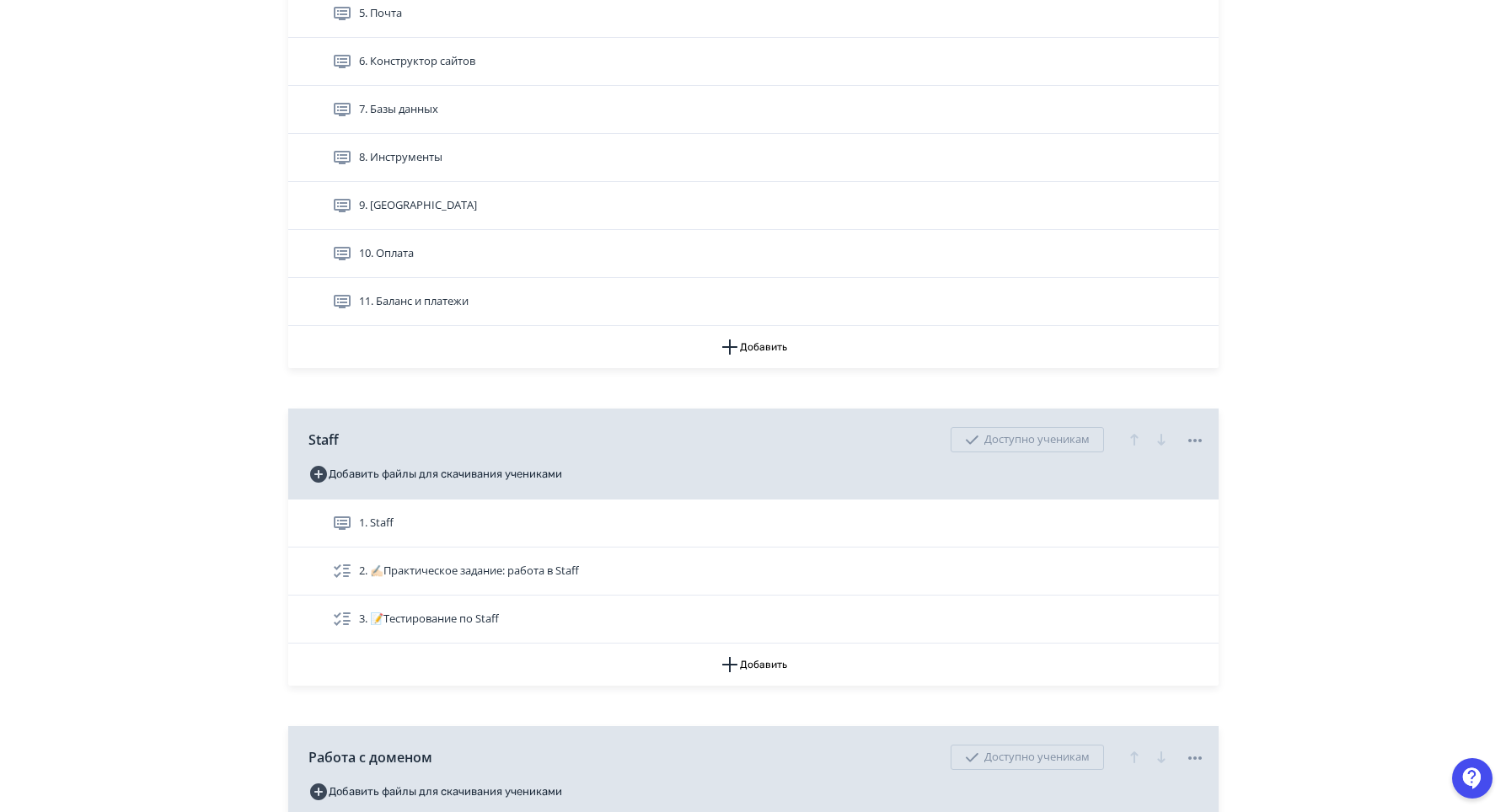
scroll to position [2359, 0]
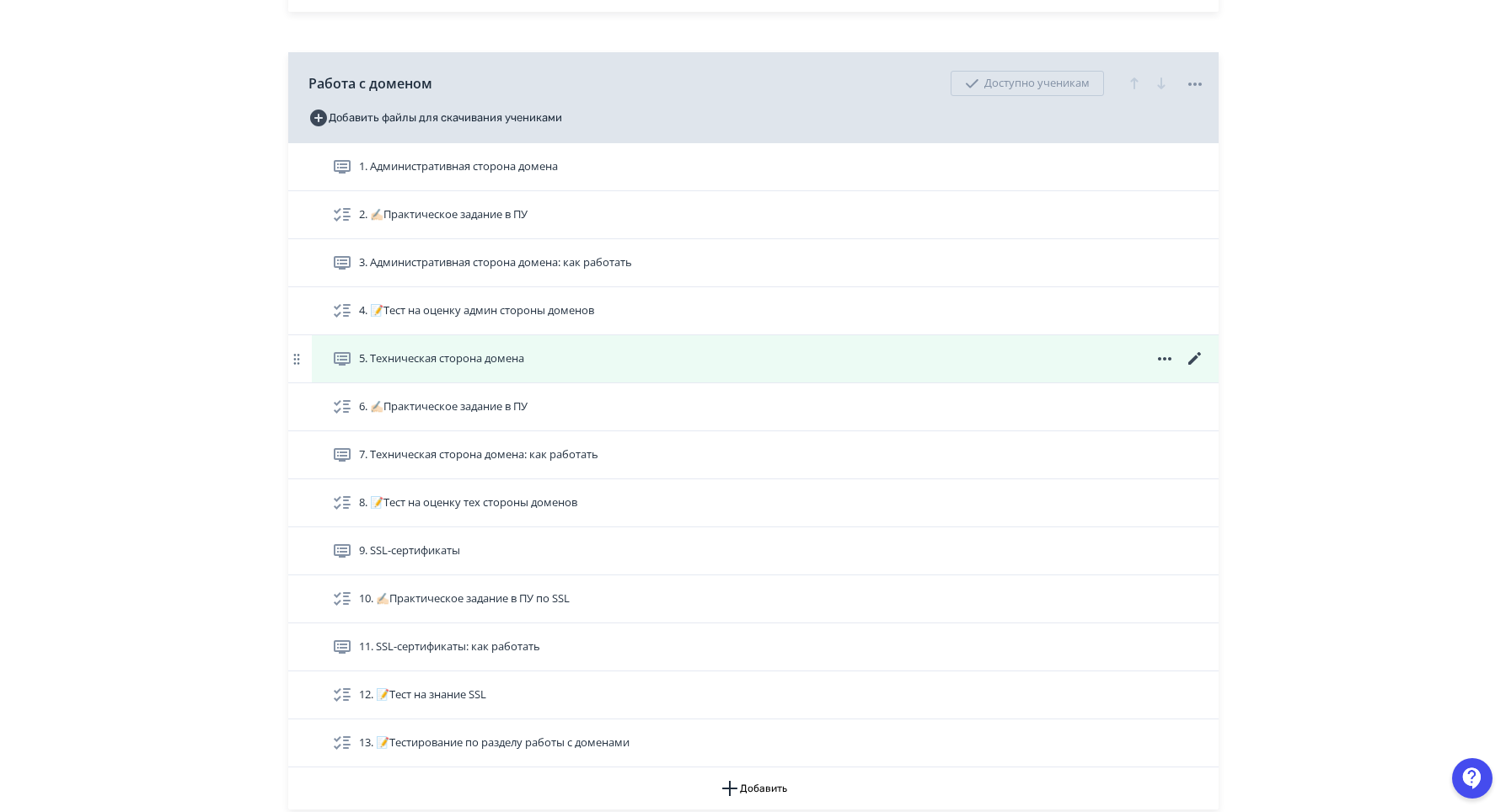
click at [1192, 369] on icon at bounding box center [1195, 360] width 21 height 21
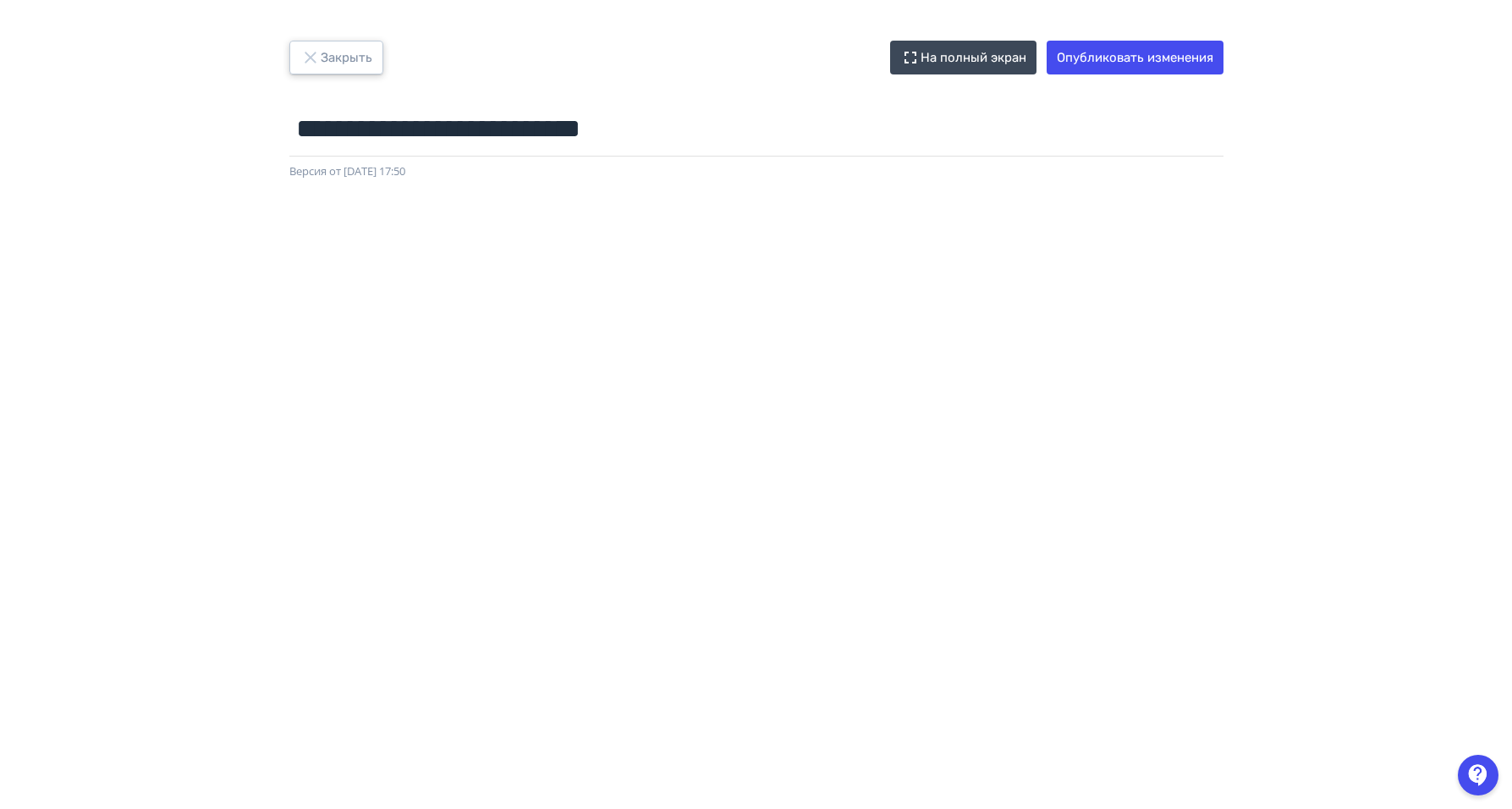
click at [328, 56] on button "Закрыть" at bounding box center [337, 57] width 94 height 34
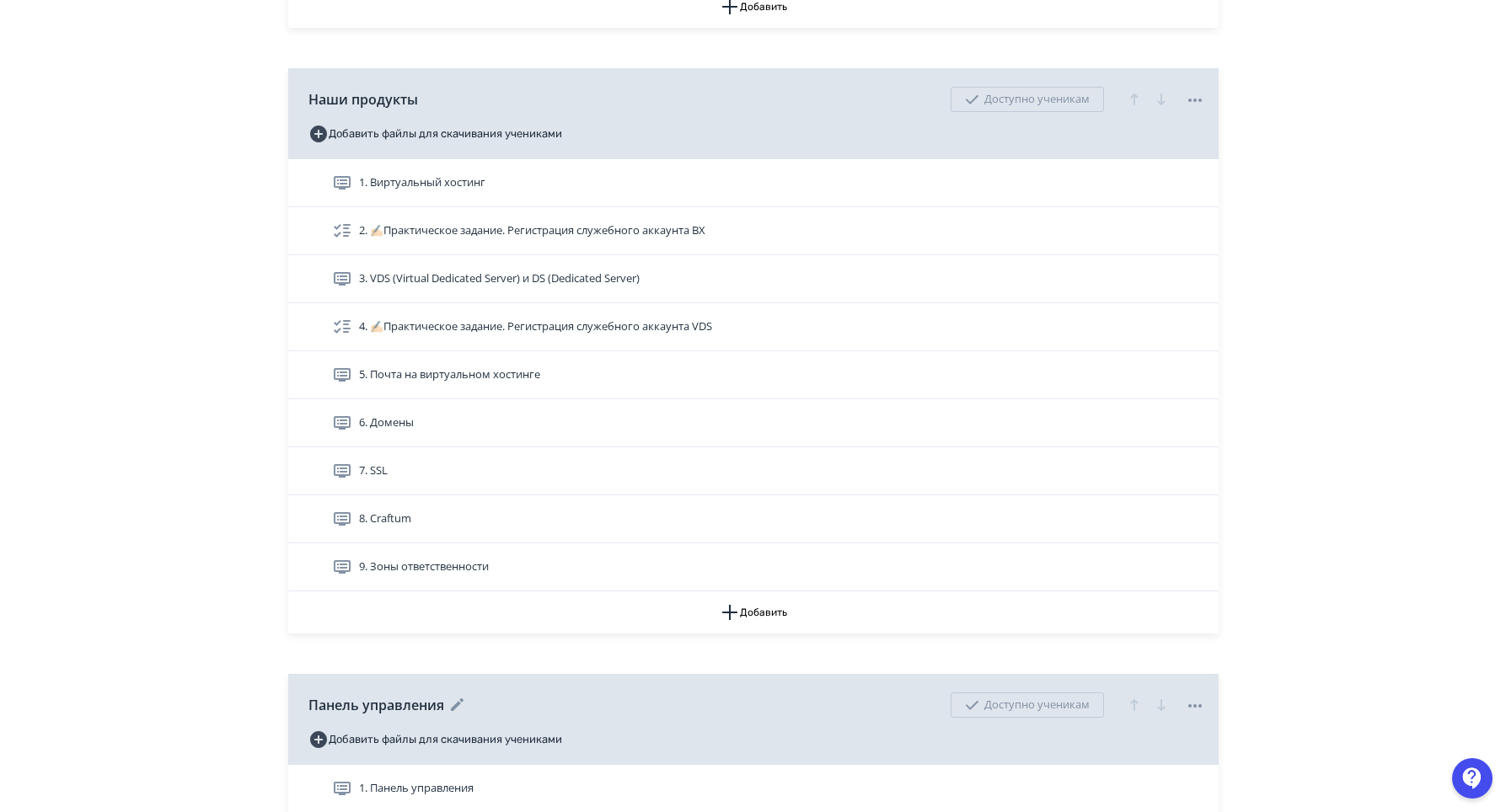
scroll to position [840, 0]
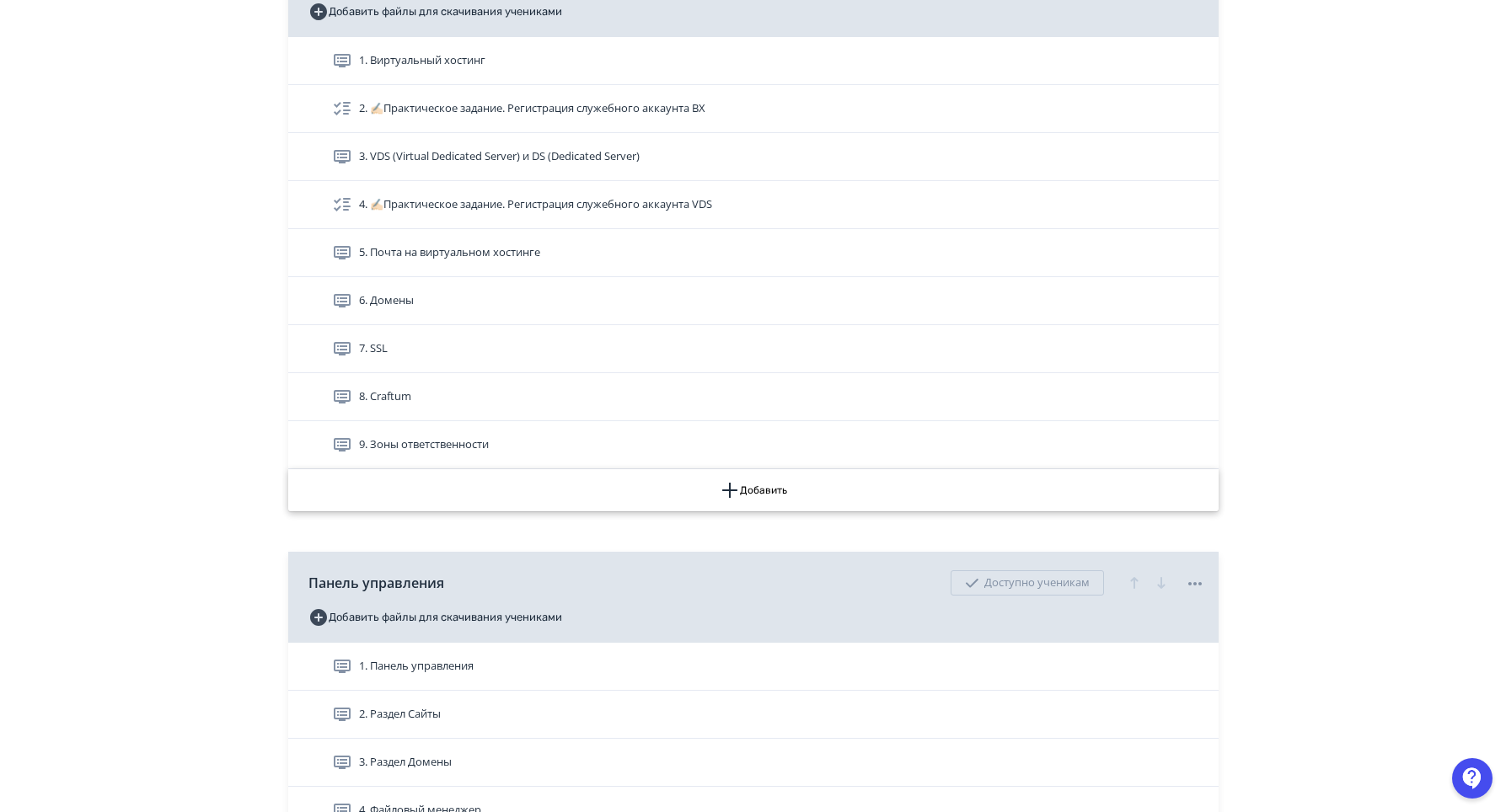
click at [801, 511] on button "Добавить" at bounding box center [753, 490] width 930 height 42
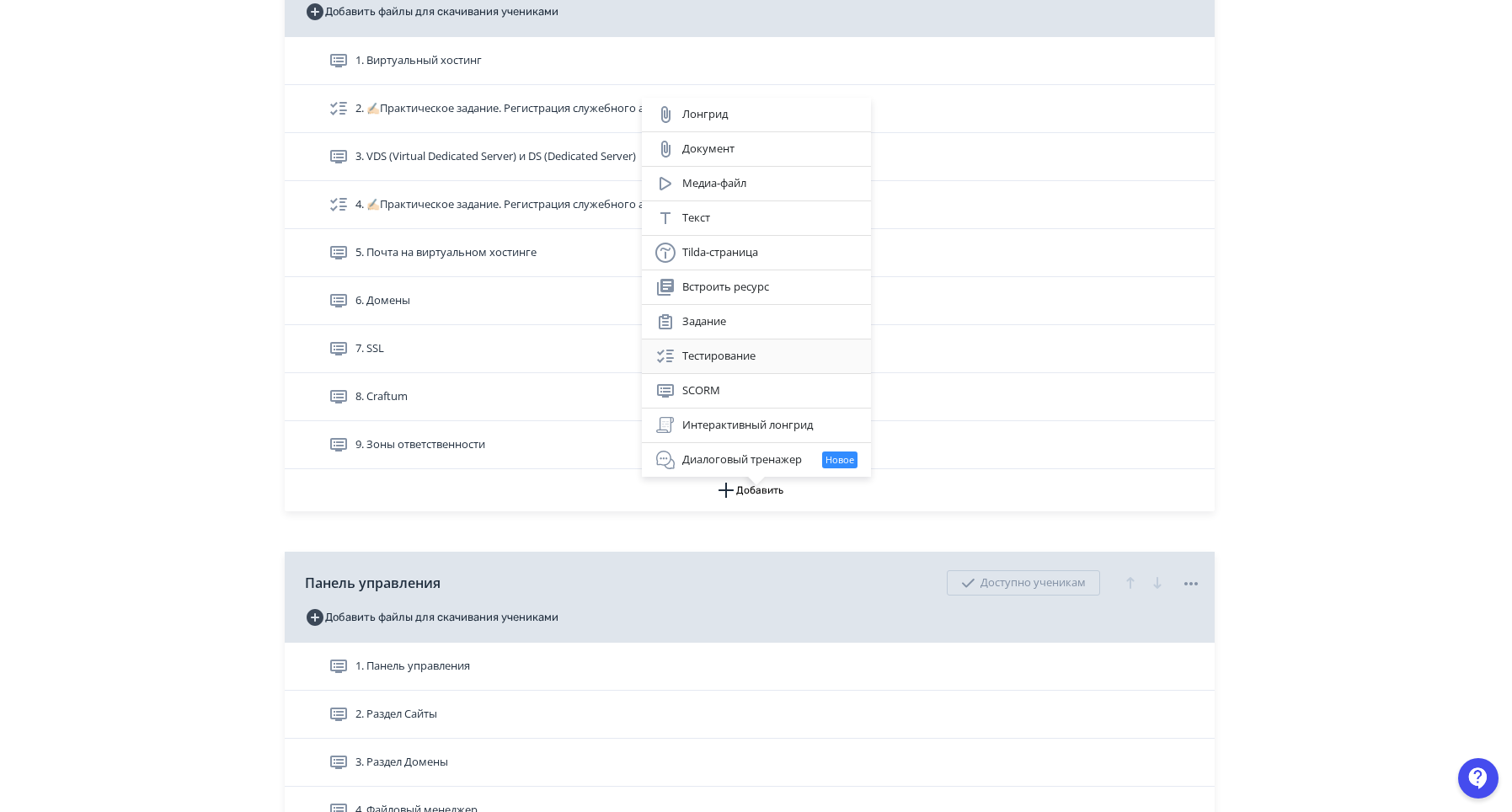
click at [711, 343] on div "Тестирование" at bounding box center [756, 357] width 229 height 34
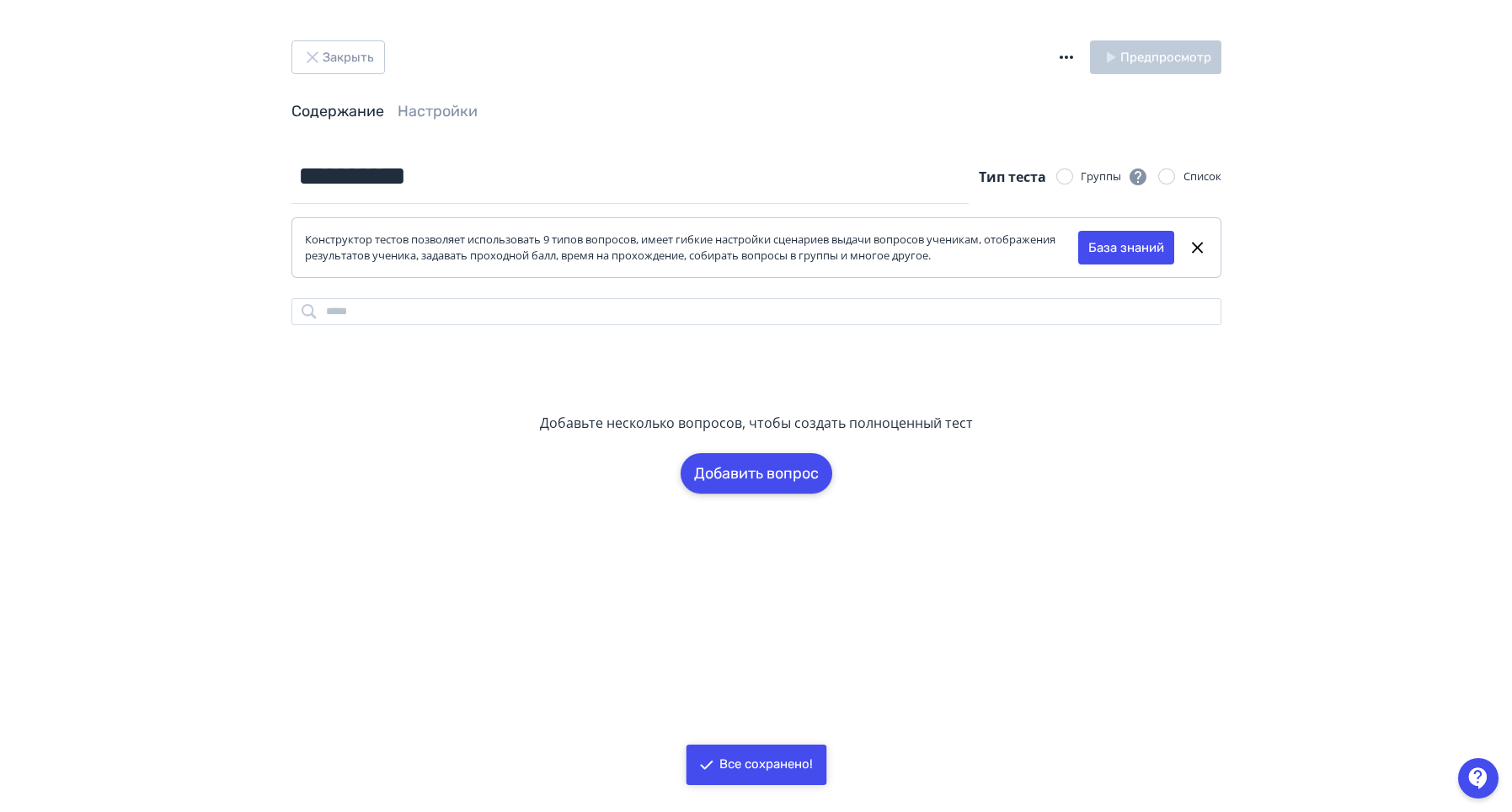
click at [753, 478] on button "Добавить вопрос" at bounding box center [756, 473] width 152 height 40
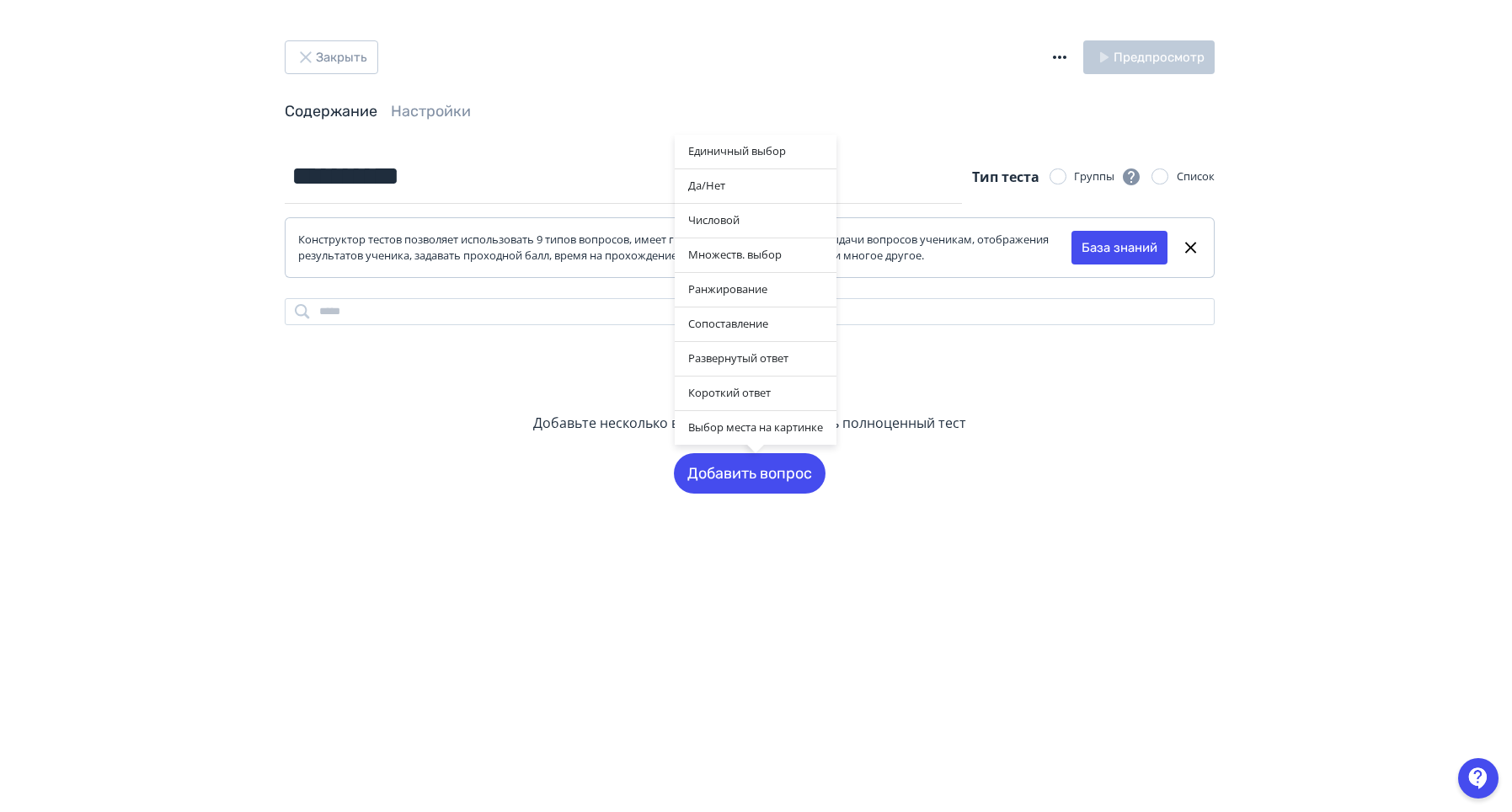
click at [360, 65] on div "Единичный выбор Да/[PERSON_NAME] Множеств. выбор Ранжирование Сопоставление Раз…" at bounding box center [756, 406] width 1512 height 812
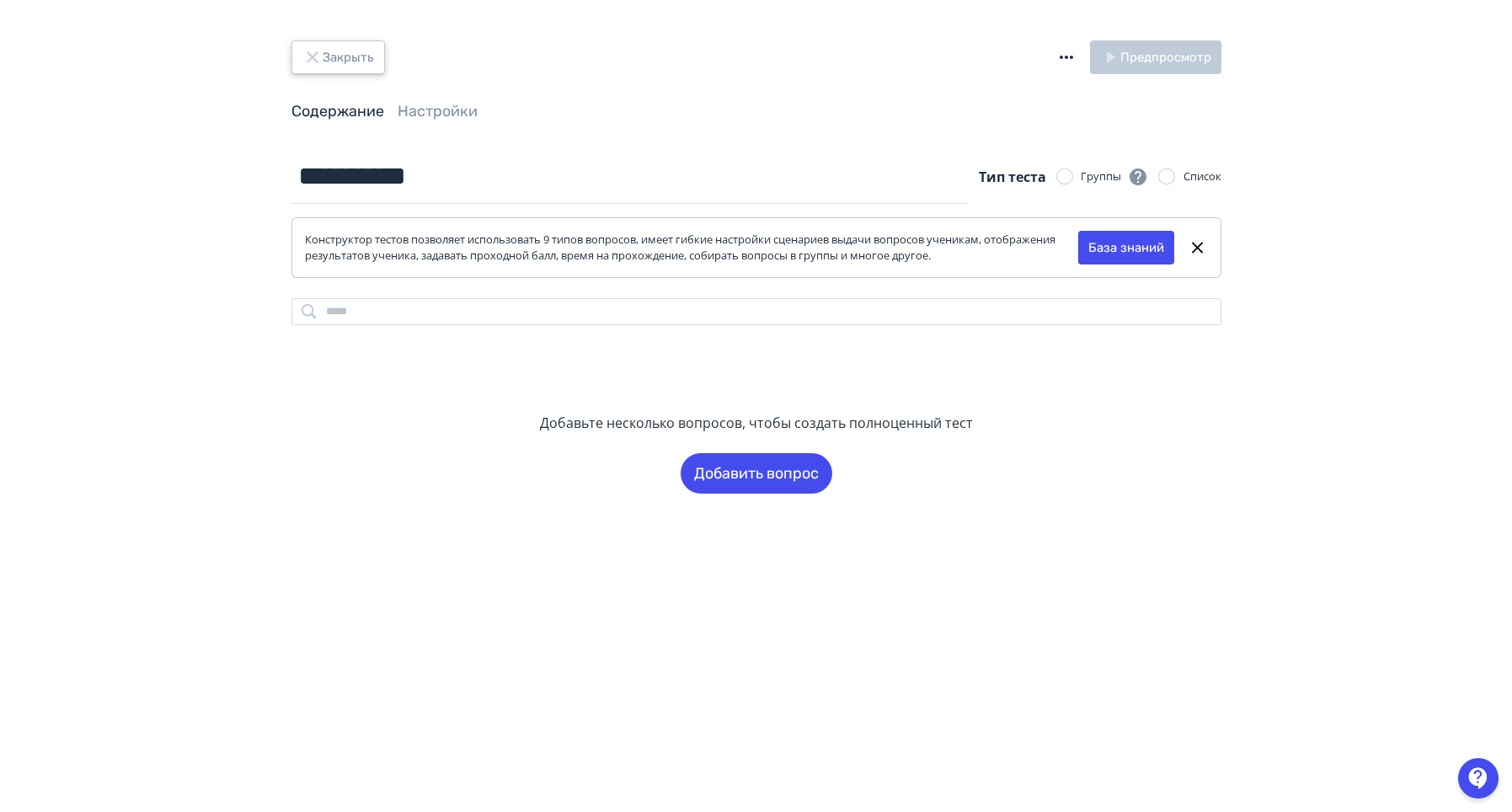
click at [355, 60] on button "Закрыть" at bounding box center [338, 57] width 94 height 34
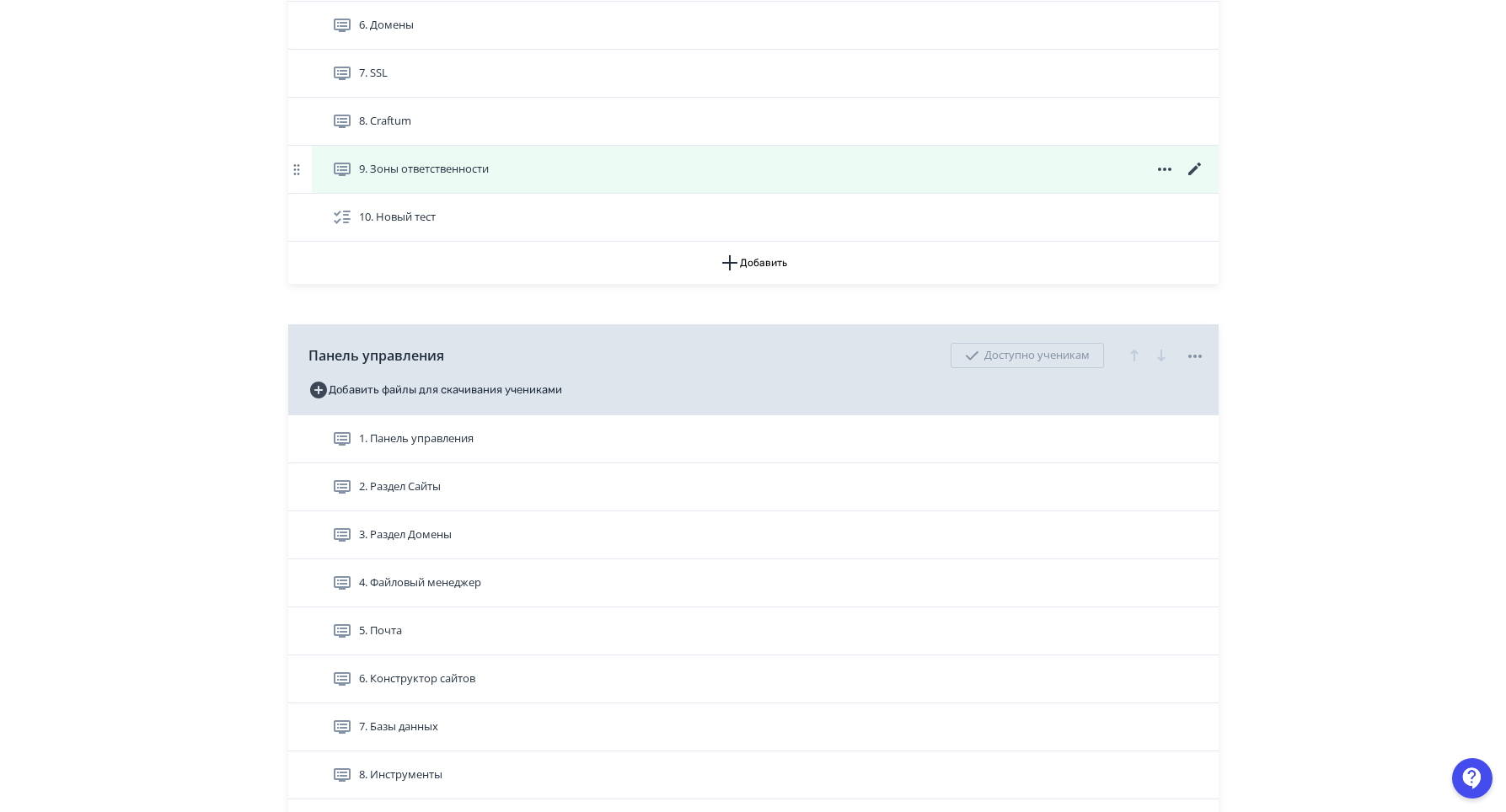
scroll to position [1011, 0]
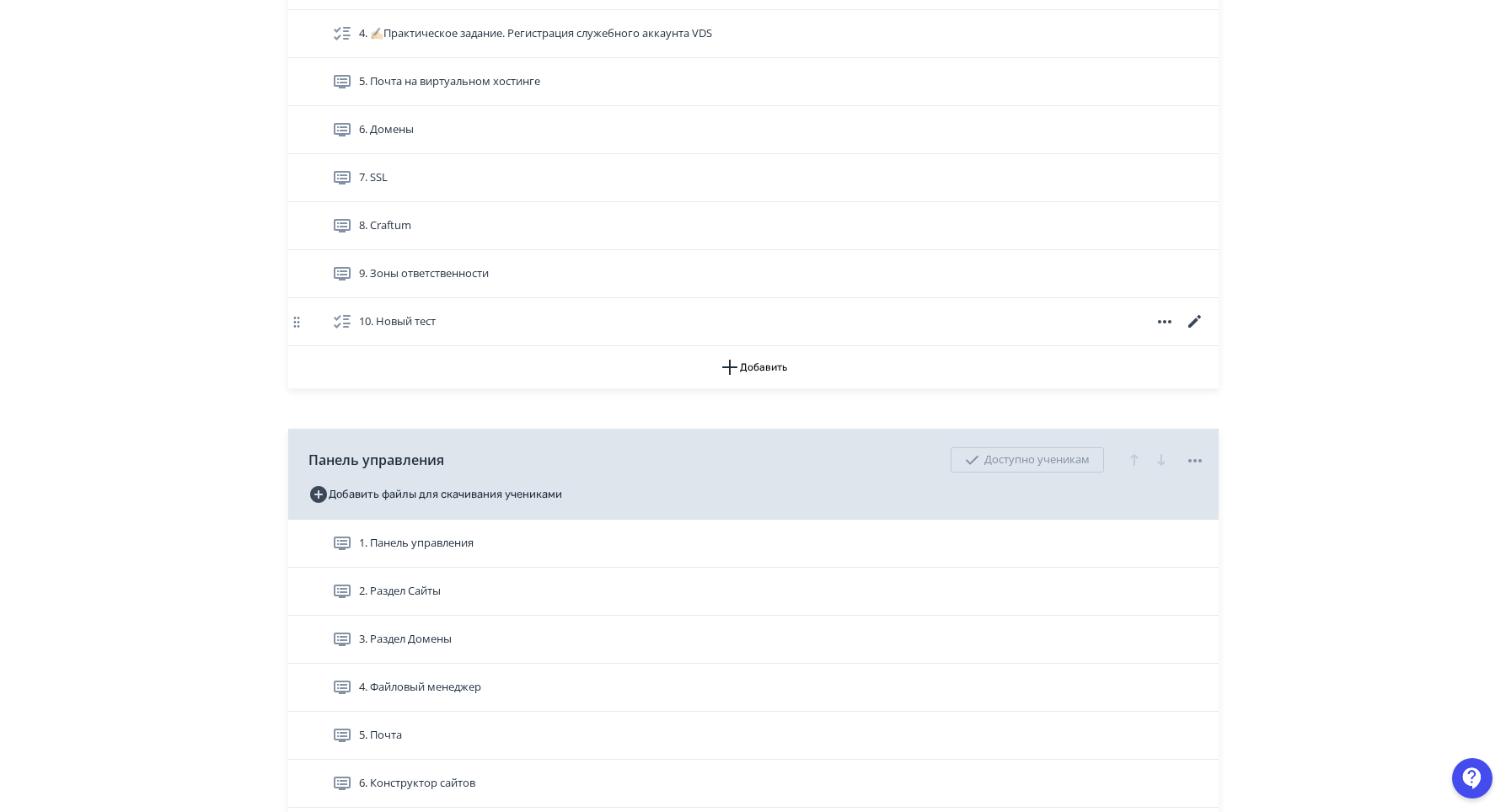
click at [1159, 324] on icon at bounding box center [1163, 322] width 13 height 4
click at [1155, 370] on div "Удалить" at bounding box center [1167, 374] width 70 height 34
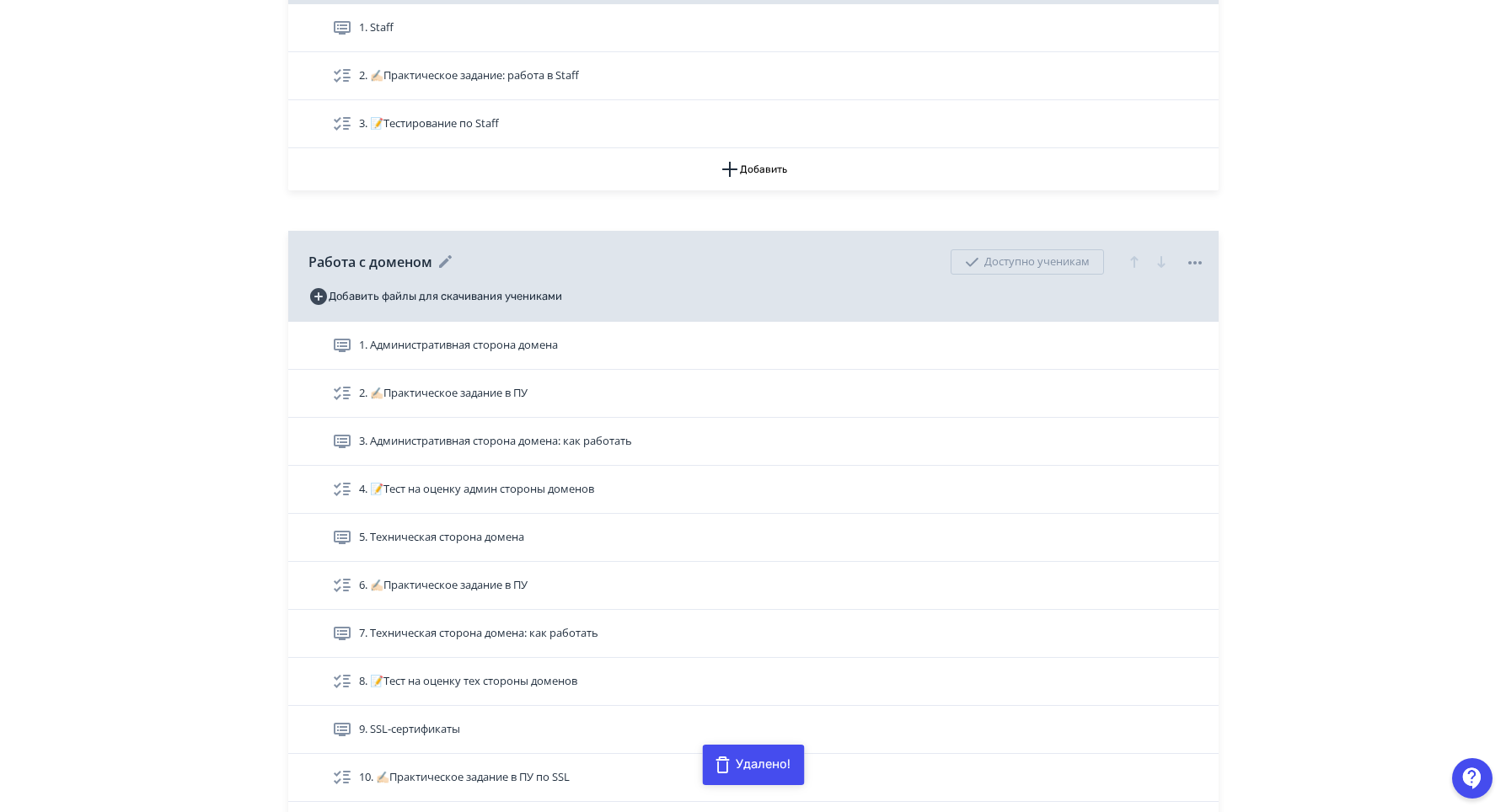
scroll to position [2192, 0]
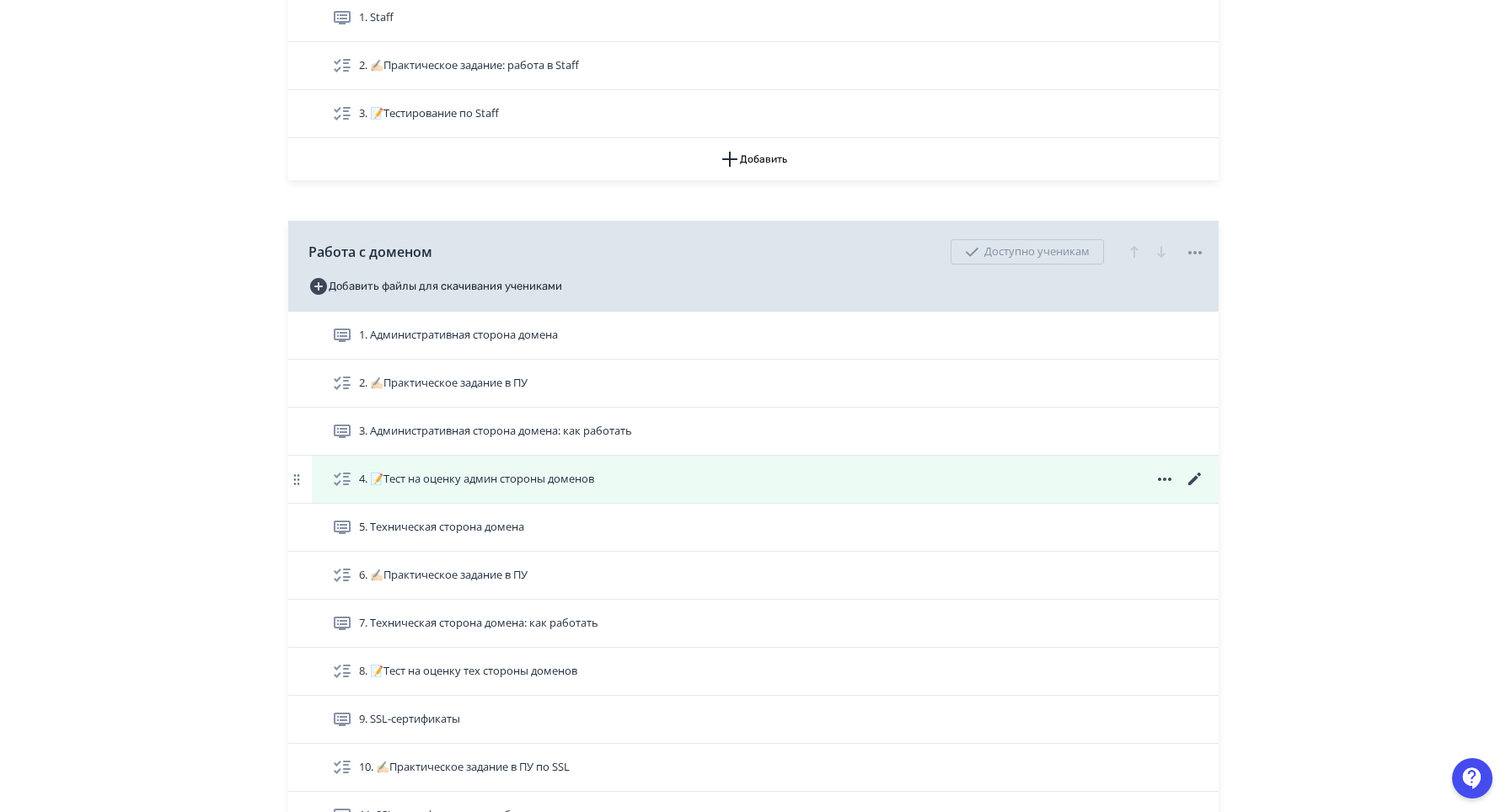
click at [1197, 485] on icon at bounding box center [1193, 479] width 12 height 12
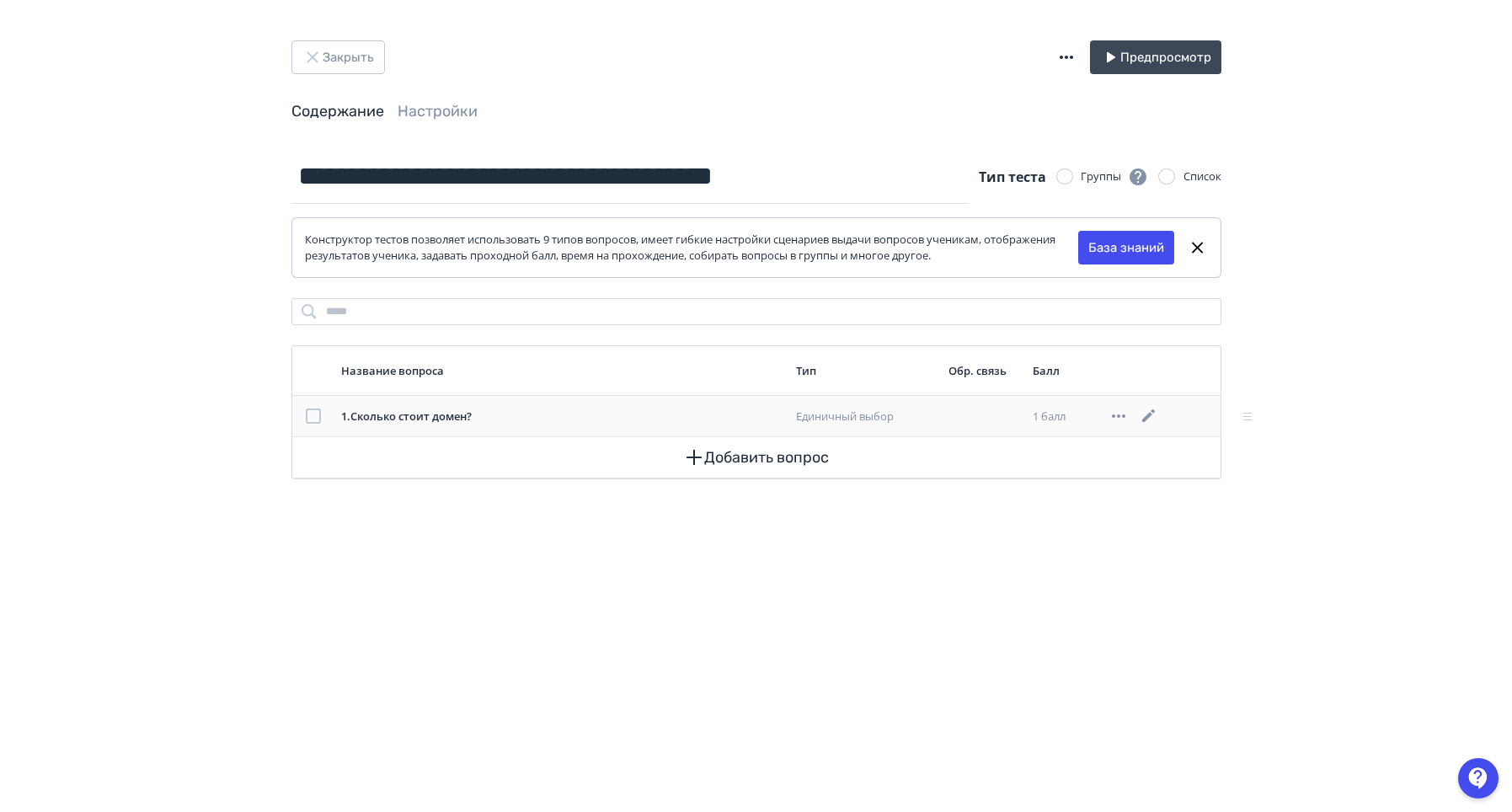
click at [1146, 414] on icon at bounding box center [1150, 417] width 21 height 21
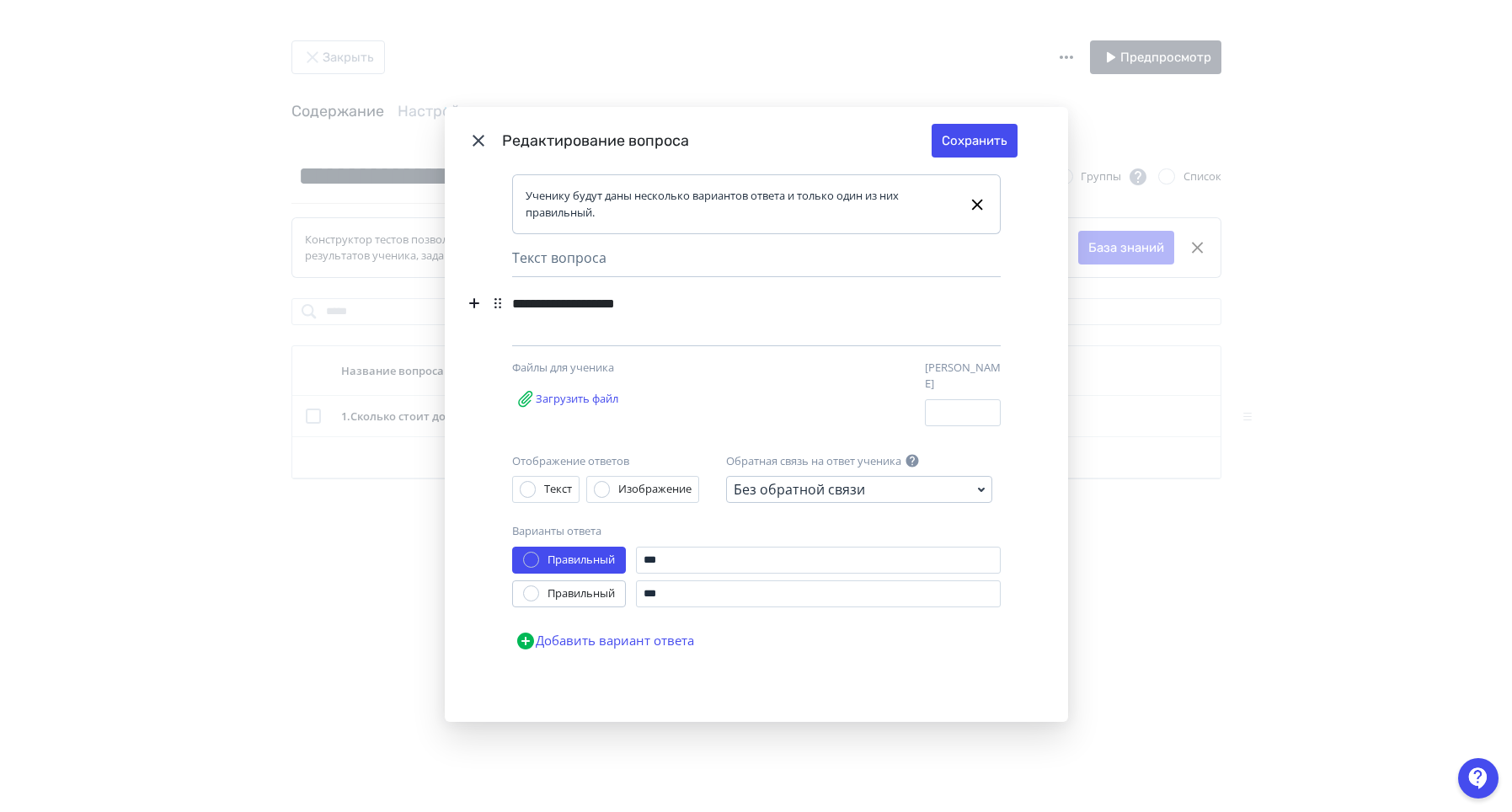
click at [484, 147] on icon "Modal" at bounding box center [478, 140] width 21 height 21
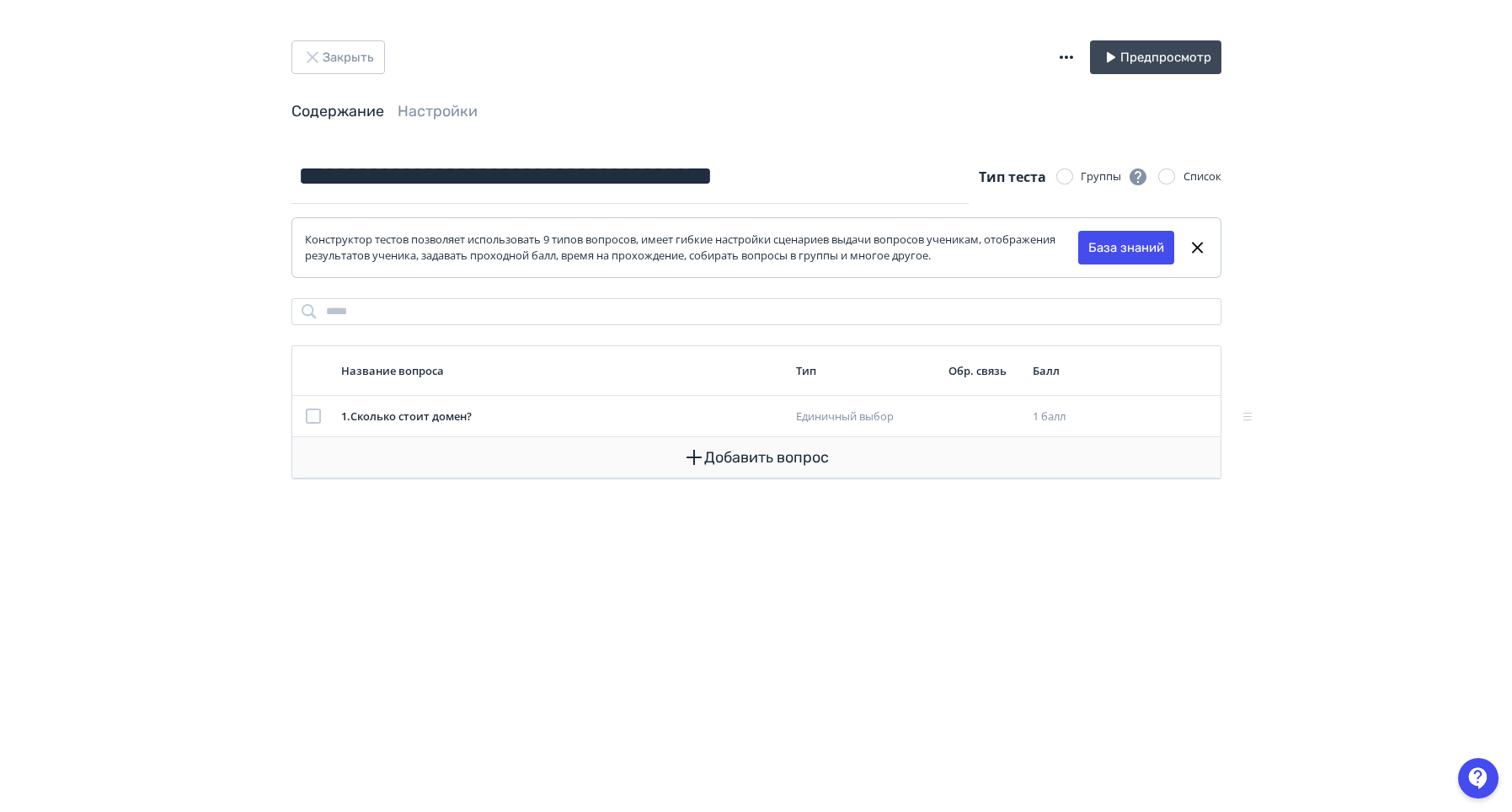
click at [698, 464] on icon "button" at bounding box center [695, 458] width 21 height 21
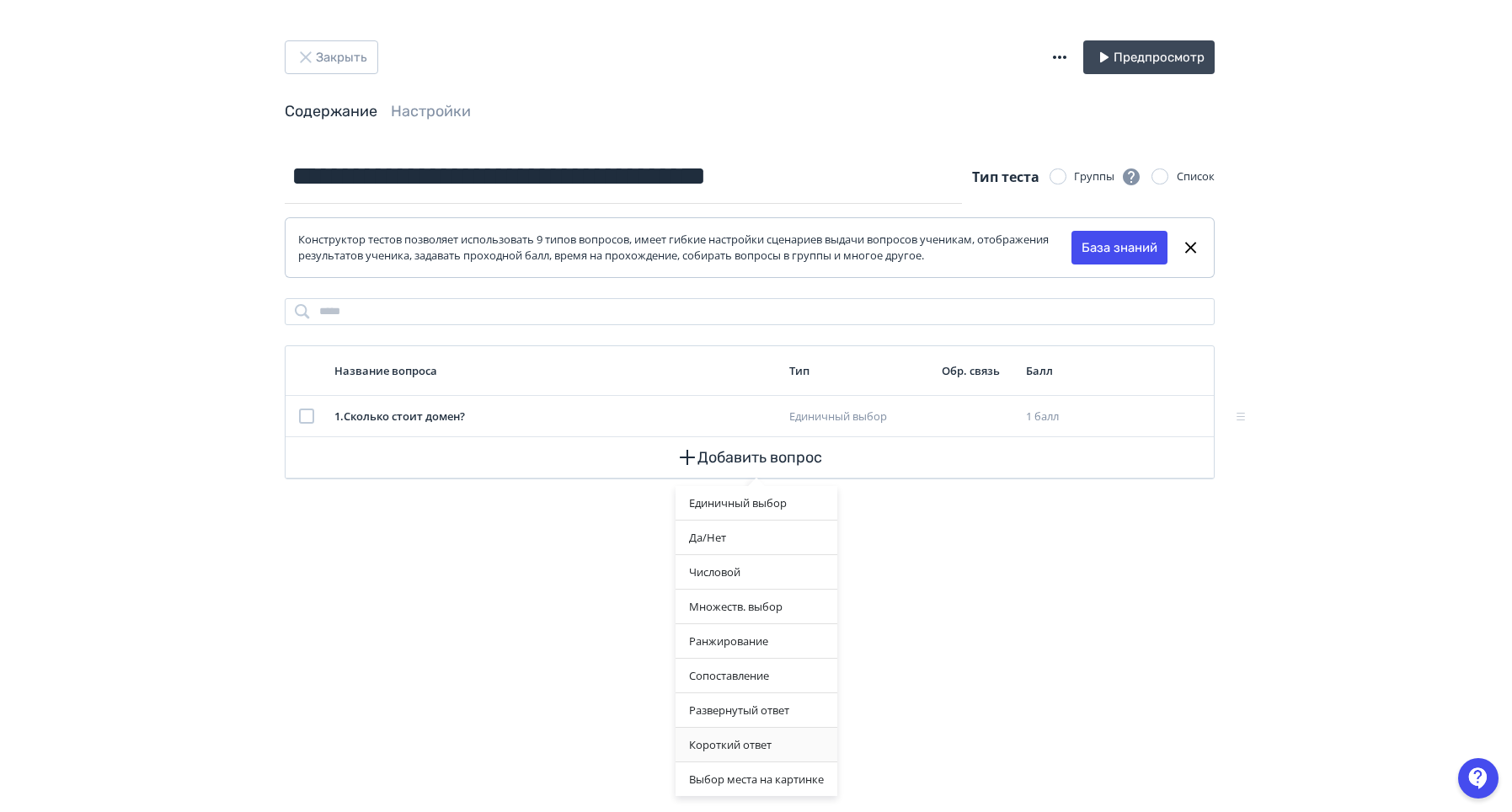
click at [761, 740] on div "Короткий ответ" at bounding box center [756, 745] width 162 height 34
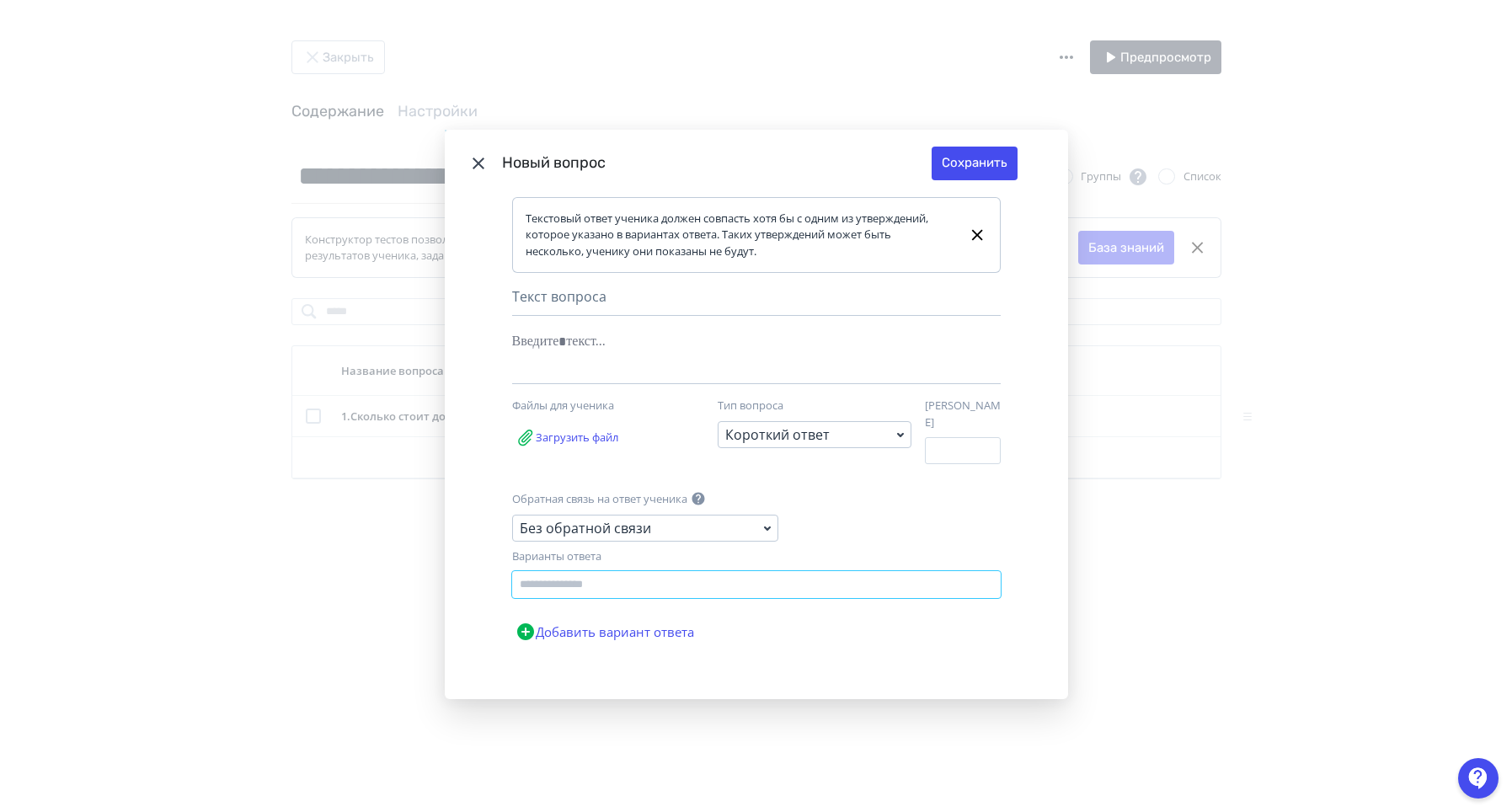
click at [689, 576] on input "Modal" at bounding box center [756, 584] width 489 height 27
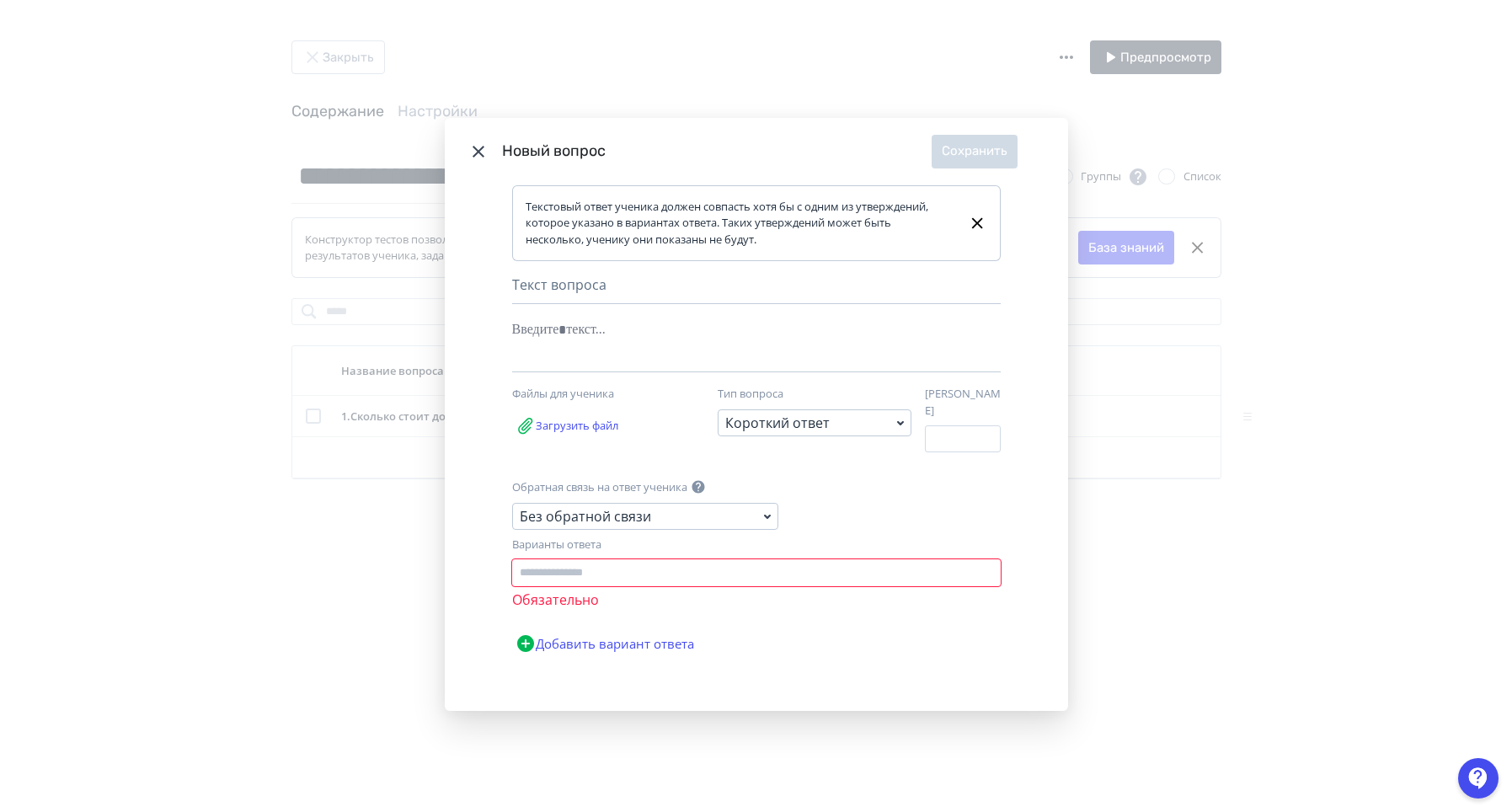
click at [467, 170] on header "Новый вопрос Сохранить" at bounding box center [756, 152] width 624 height 67
click at [480, 157] on icon "Modal" at bounding box center [478, 152] width 12 height 12
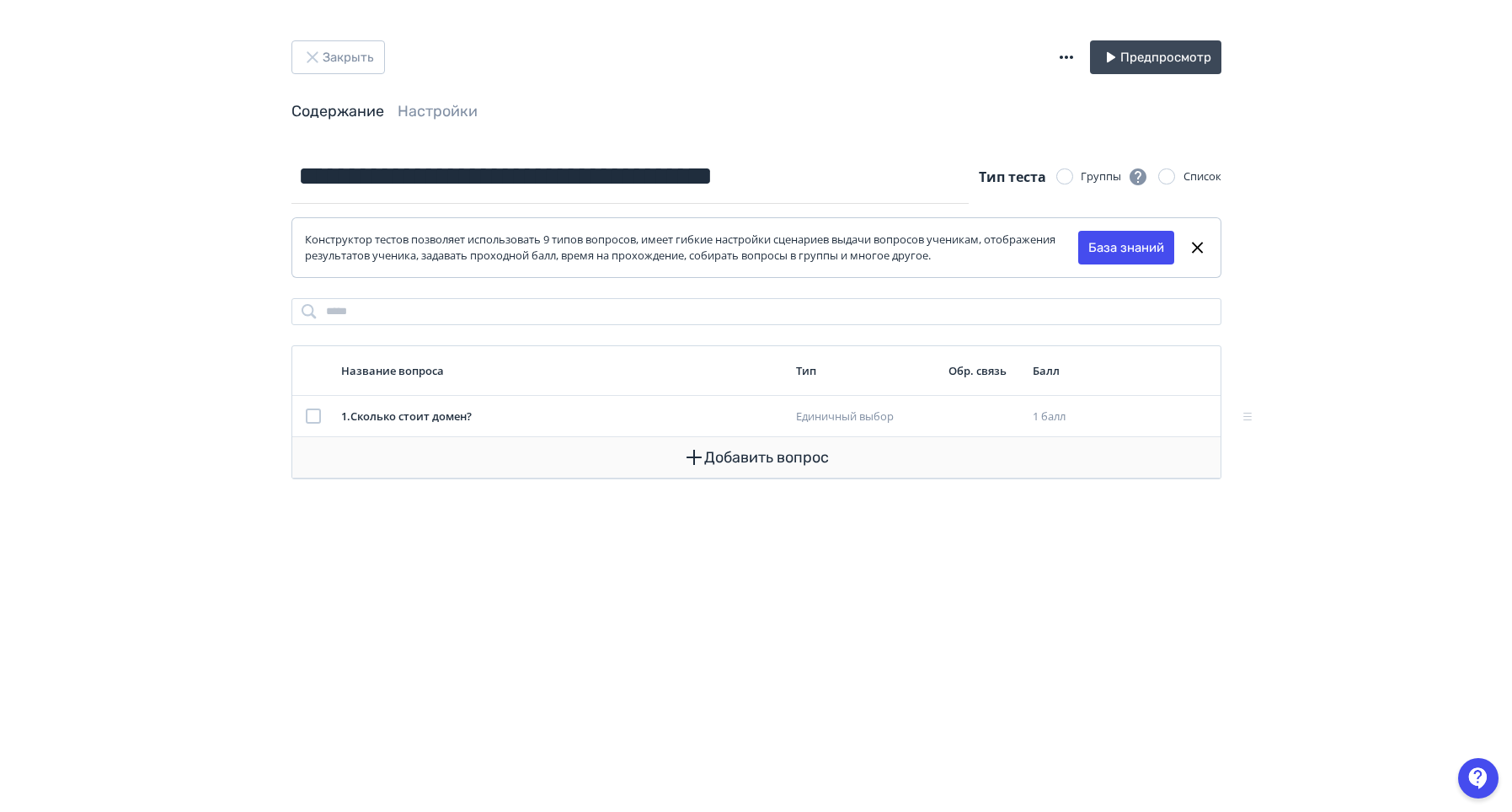
click at [805, 462] on button "Добавить вопрос" at bounding box center [756, 457] width 902 height 40
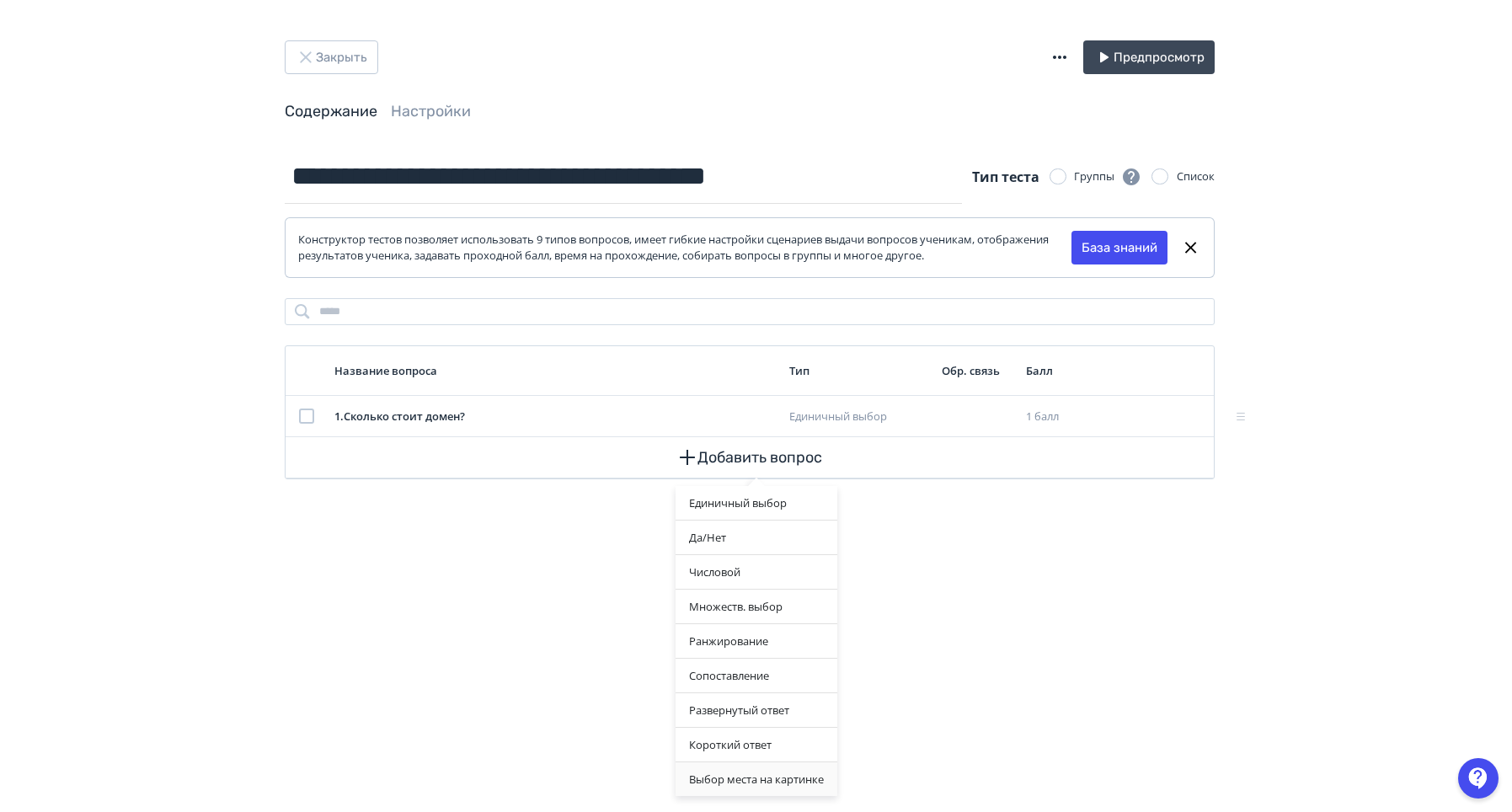
click at [785, 778] on div "Выбор места на картинке" at bounding box center [756, 779] width 162 height 34
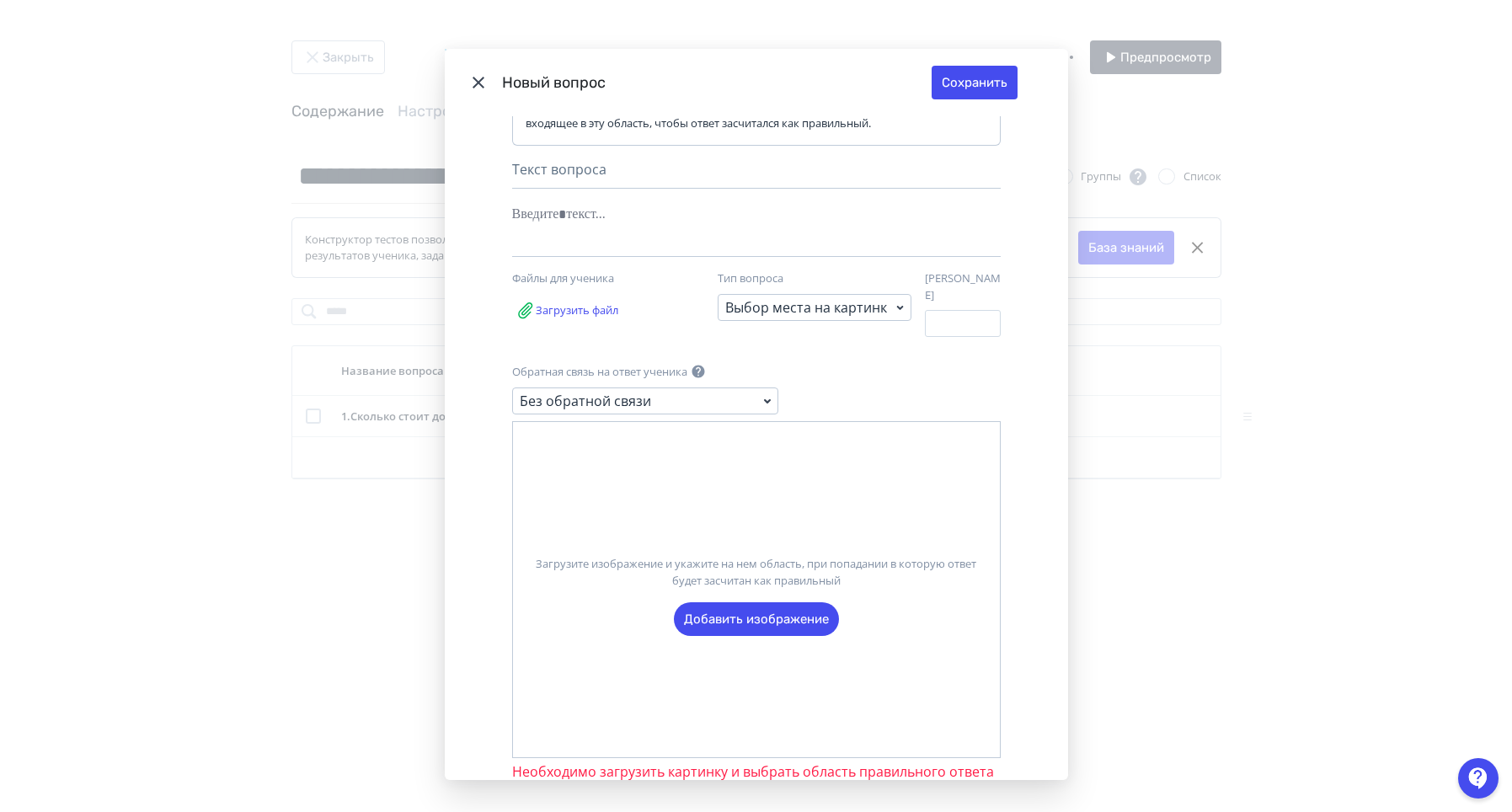
scroll to position [89, 0]
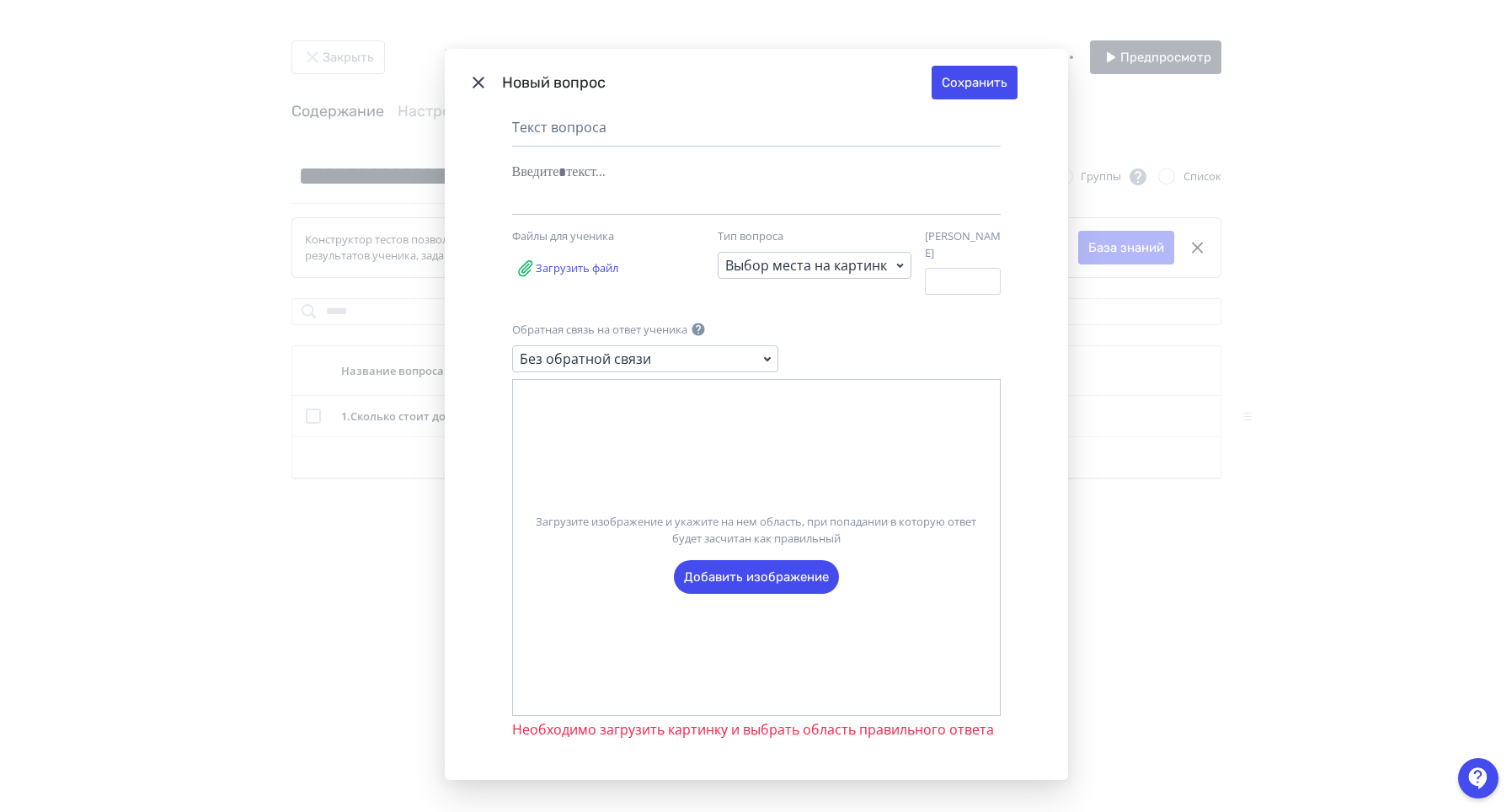
click at [486, 86] on header "Новый вопрос Сохранить" at bounding box center [756, 82] width 624 height 67
click at [477, 84] on icon "Modal" at bounding box center [478, 82] width 12 height 12
